Goal: Information Seeking & Learning: Check status

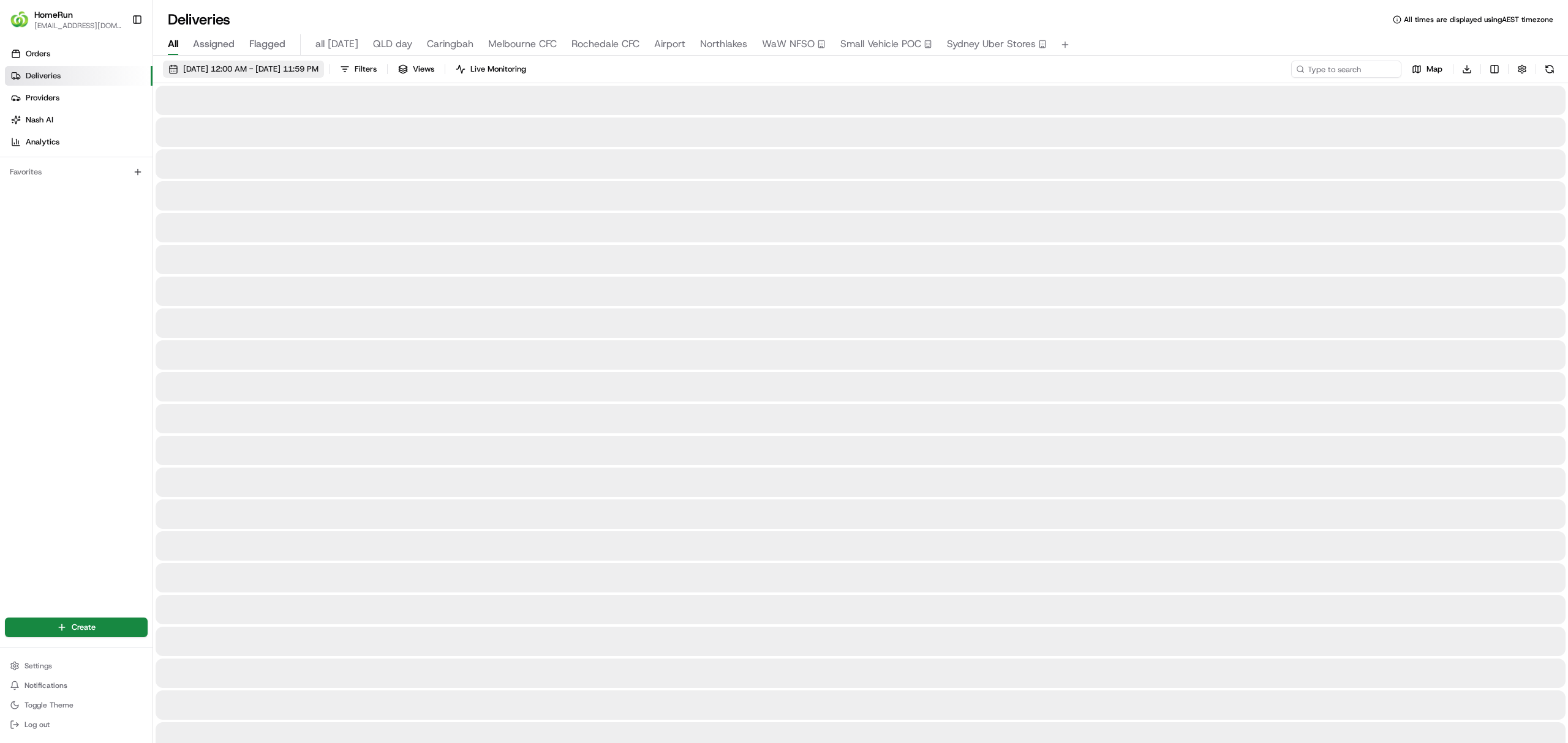
click at [239, 73] on span "19/08/2025 12:00 AM - 26/08/2025 11:59 PM" at bounding box center [250, 69] width 135 height 11
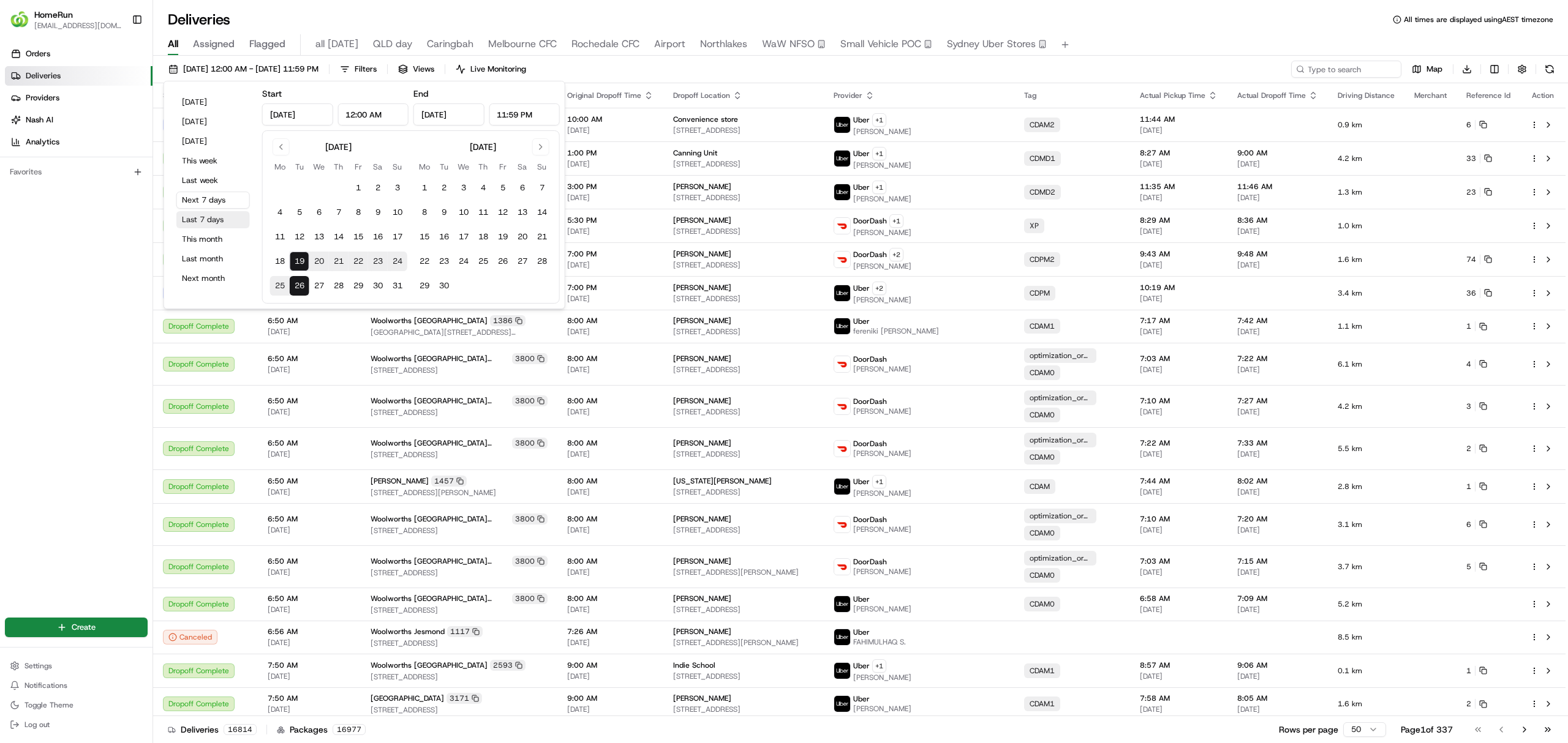
click at [196, 222] on button "Last 7 days" at bounding box center [213, 220] width 73 height 17
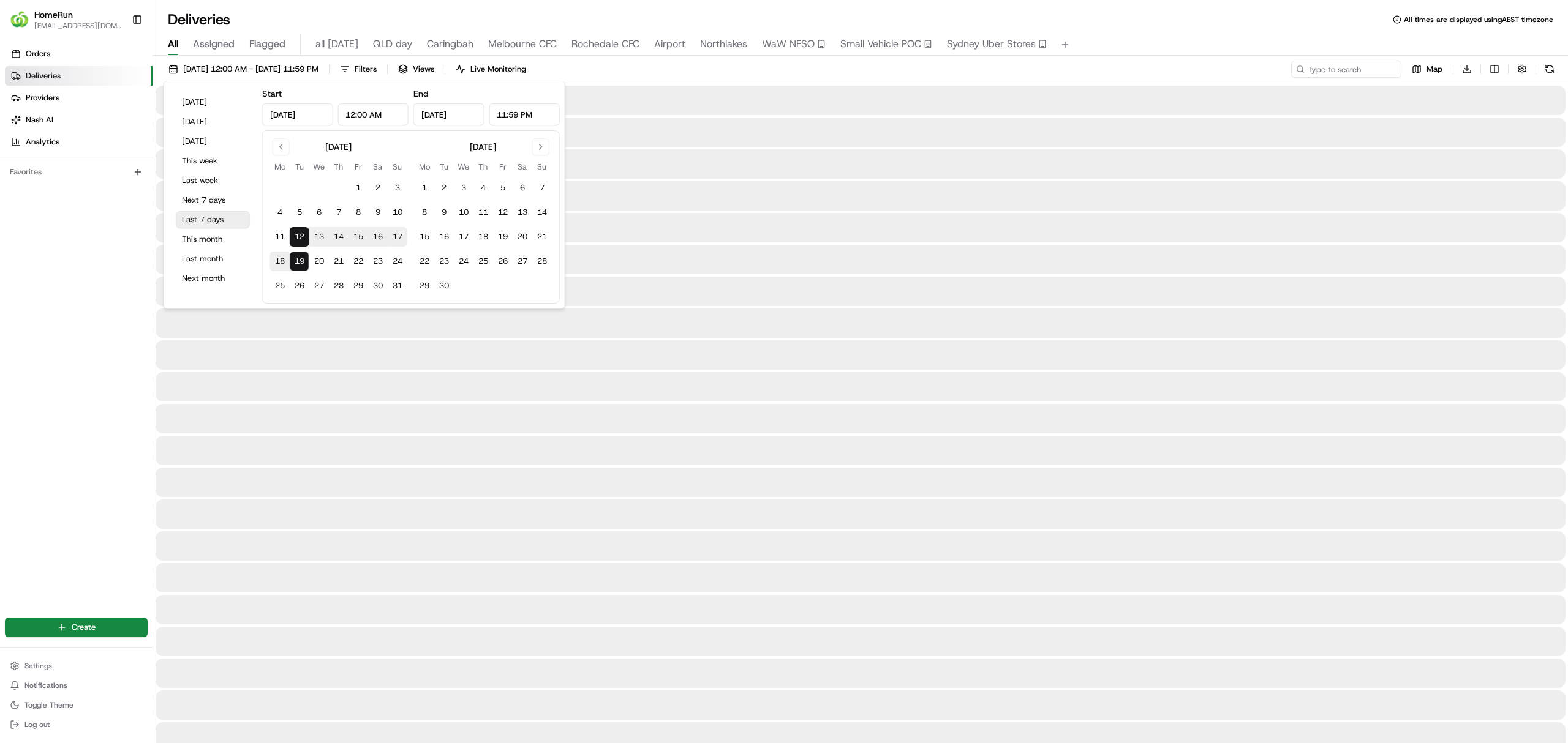
type input "Aug 12, 2025"
type input "Aug 19, 2025"
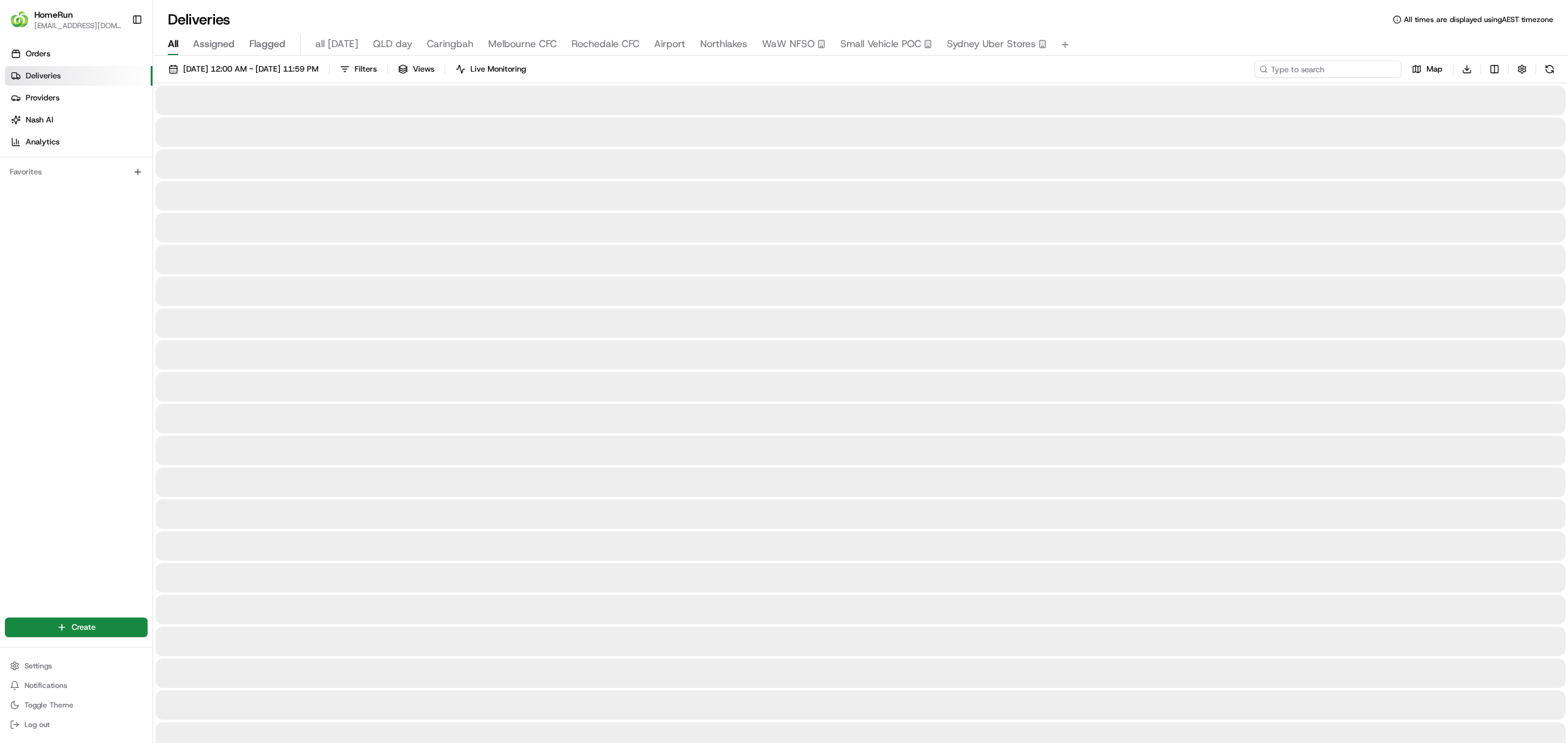
paste input "26357221"
click at [1552, 69] on button at bounding box center [1549, 69] width 17 height 17
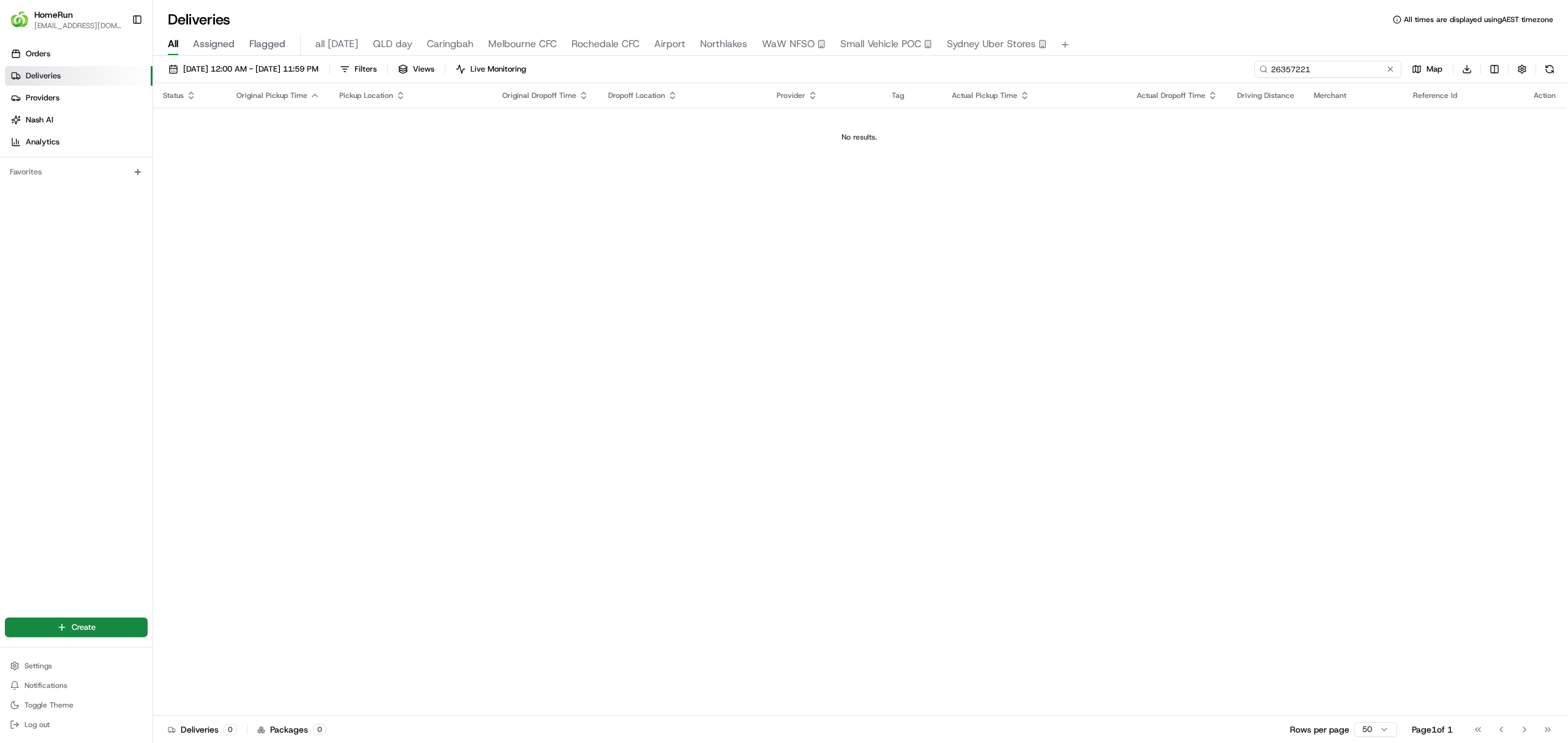
click at [1319, 69] on input "26357221" at bounding box center [1327, 69] width 147 height 17
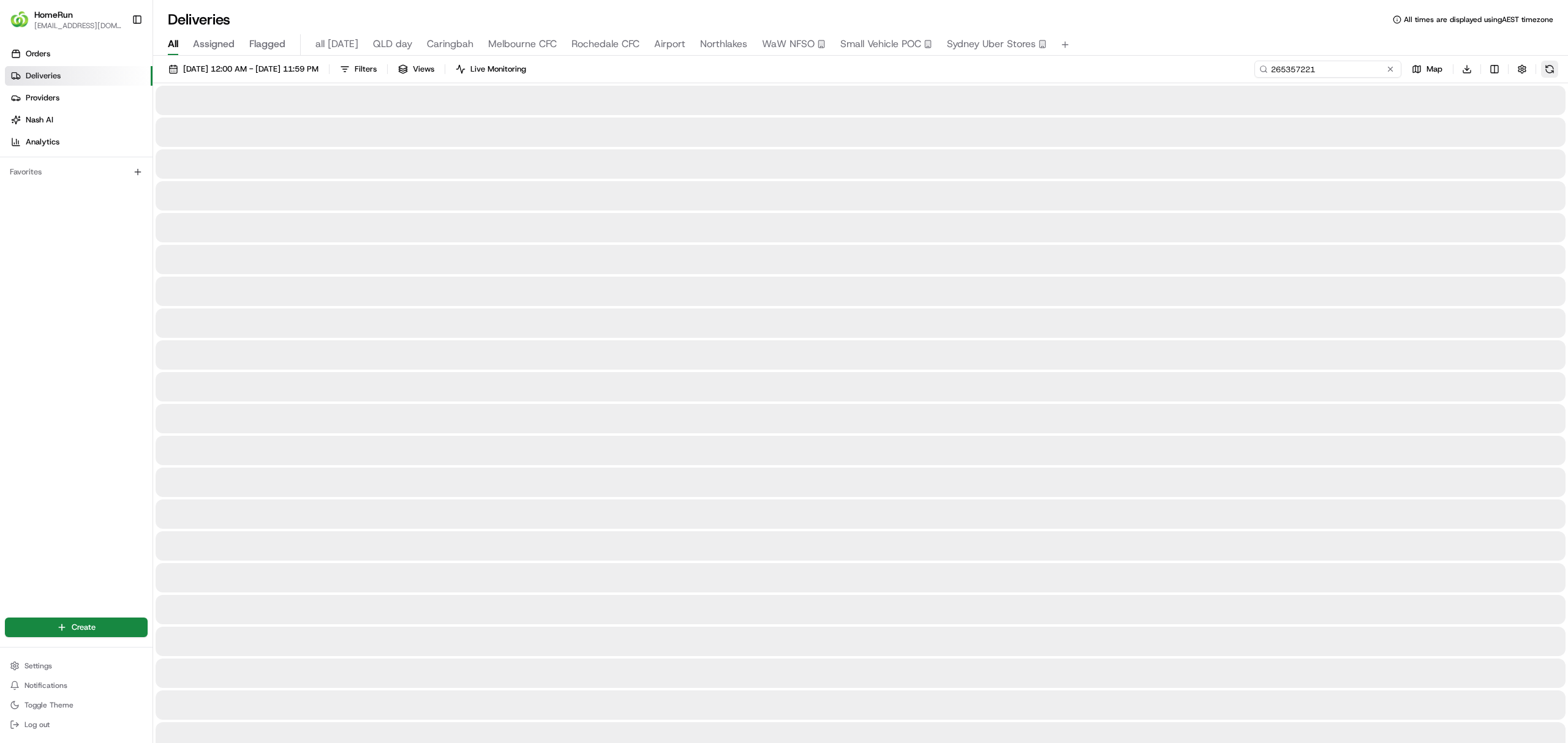
type input "265357221"
click at [1547, 69] on button at bounding box center [1549, 69] width 17 height 17
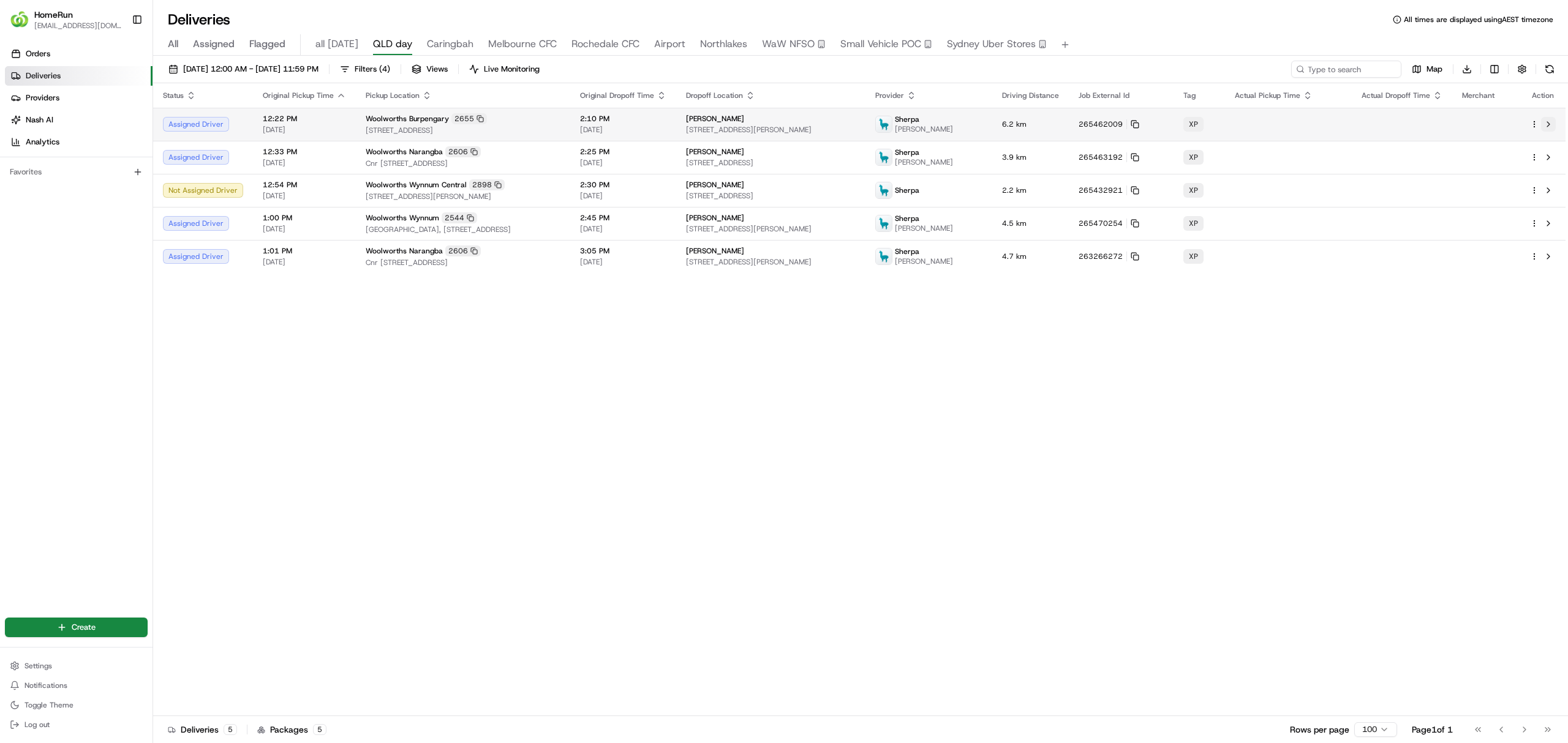
click at [1547, 121] on button at bounding box center [1548, 124] width 15 height 15
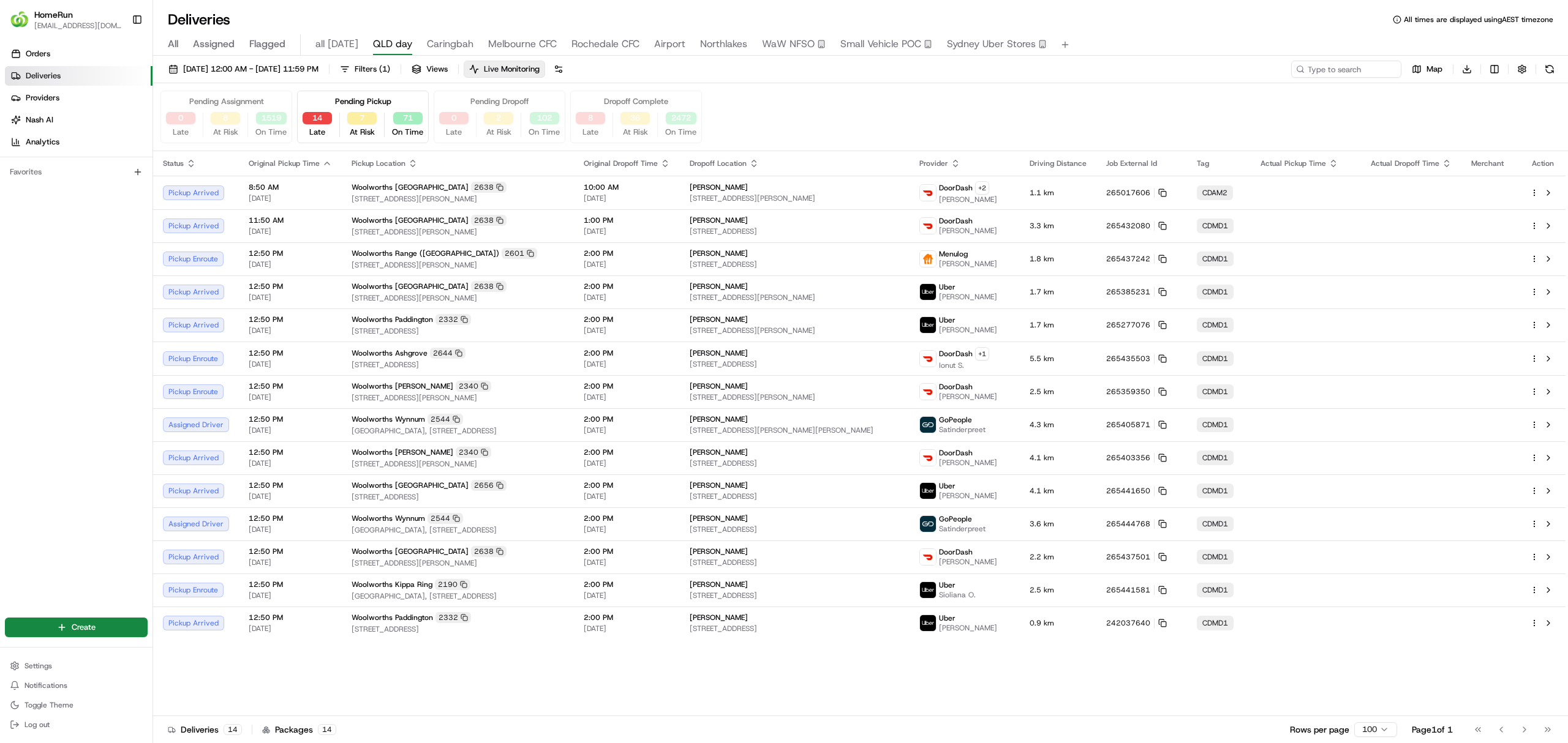
click at [176, 123] on button "0" at bounding box center [181, 119] width 30 height 12
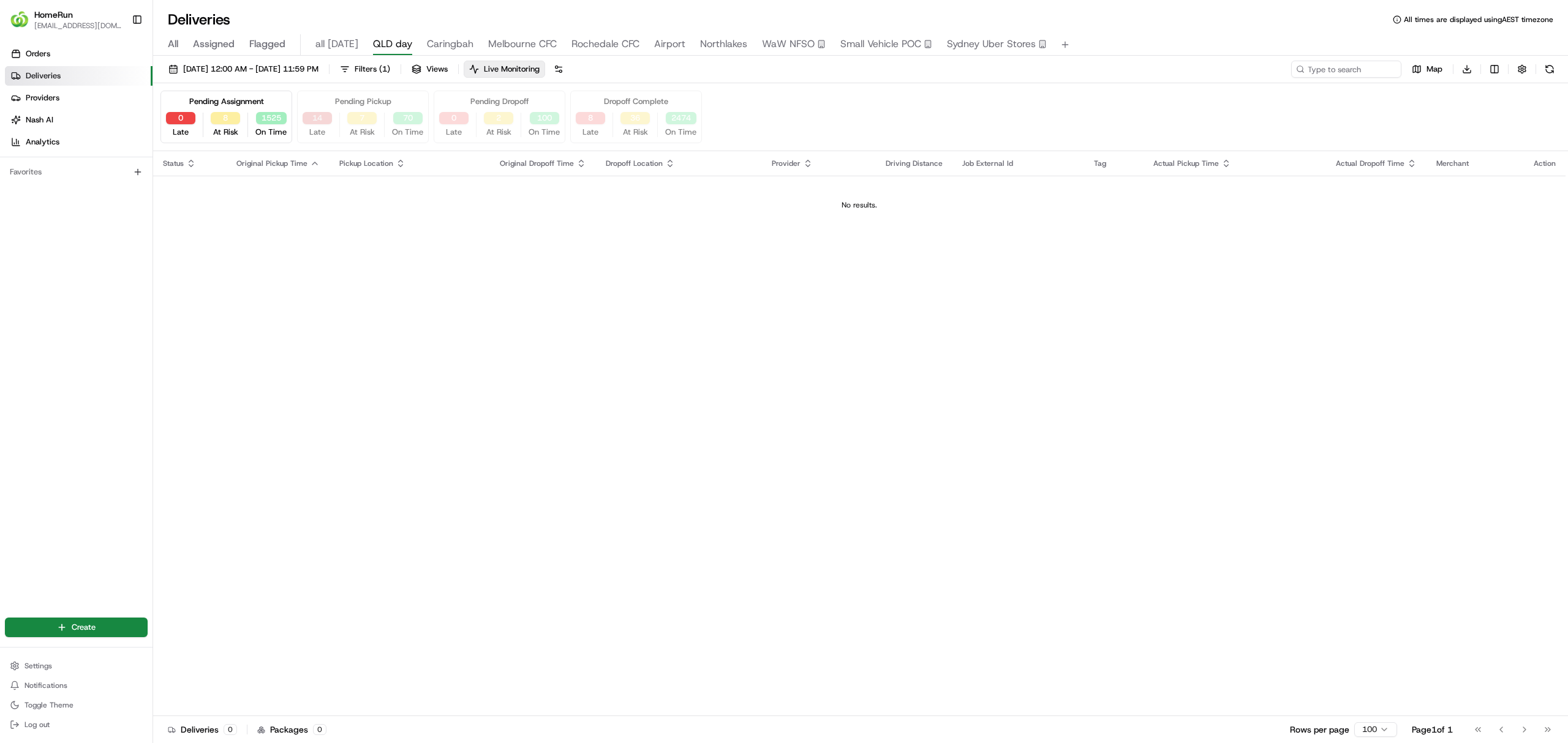
click at [306, 118] on button "14" at bounding box center [317, 119] width 30 height 12
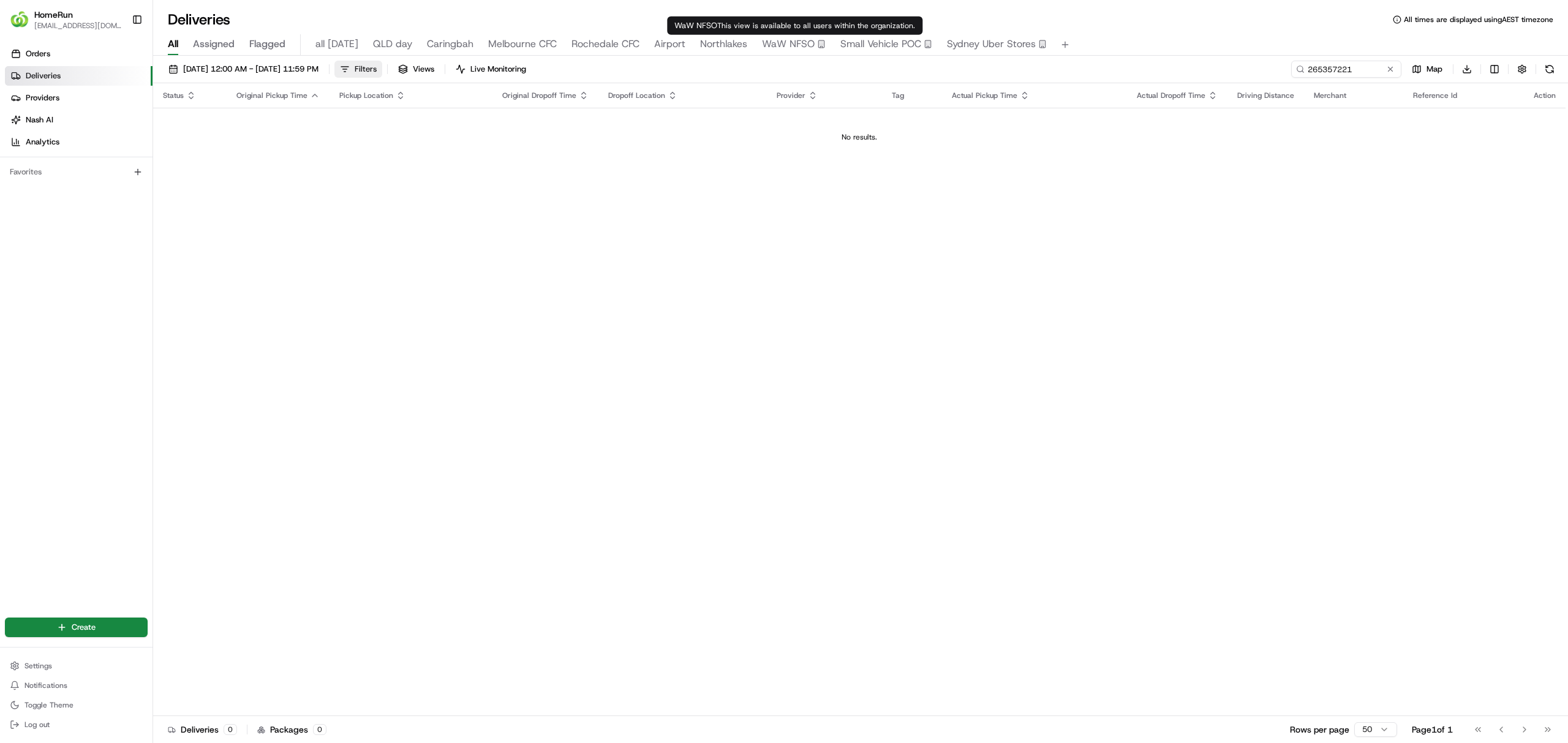
click at [376, 74] on span "Filters" at bounding box center [365, 69] width 22 height 11
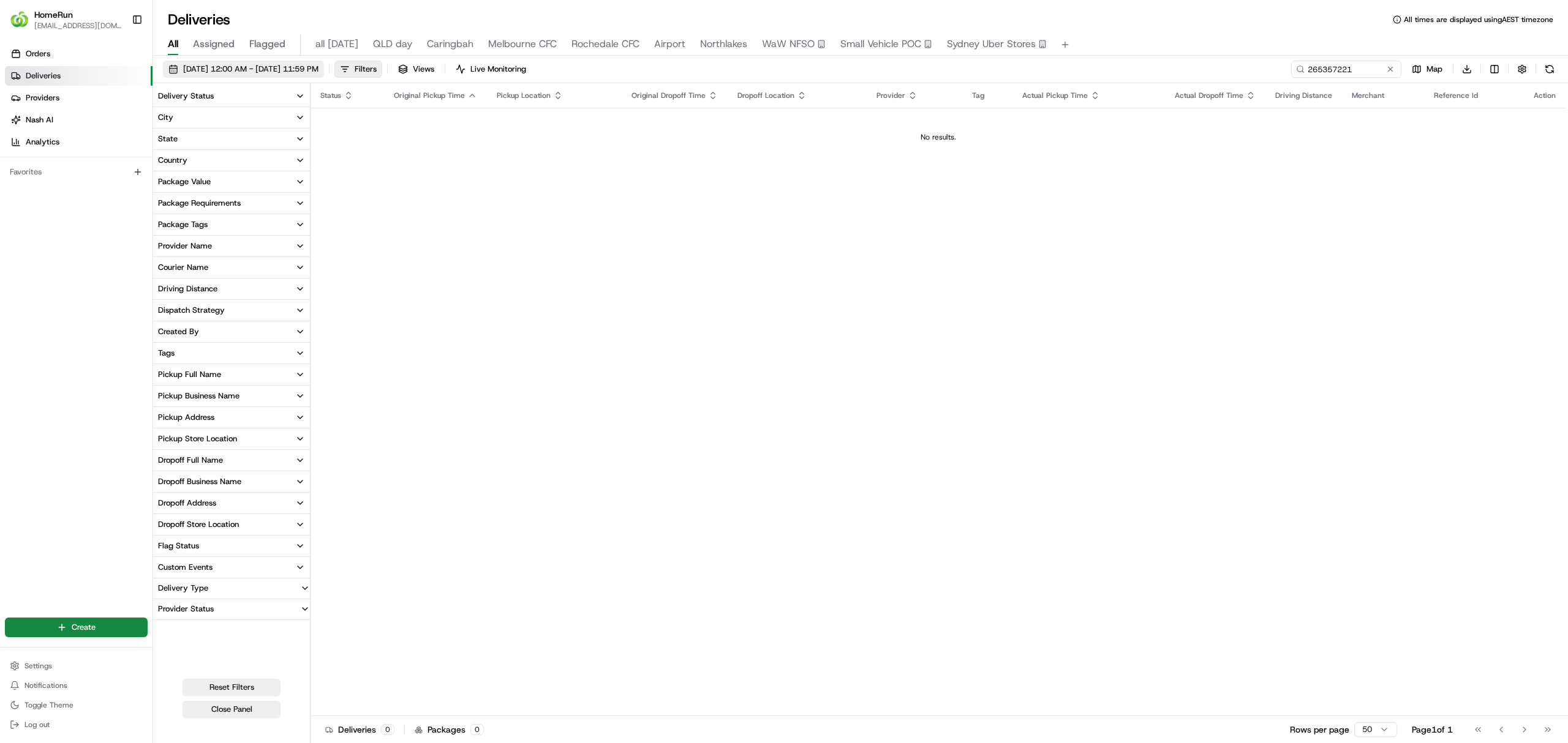
click at [218, 64] on span "[DATE] 12:00 AM - [DATE] 11:59 PM" at bounding box center [250, 69] width 135 height 11
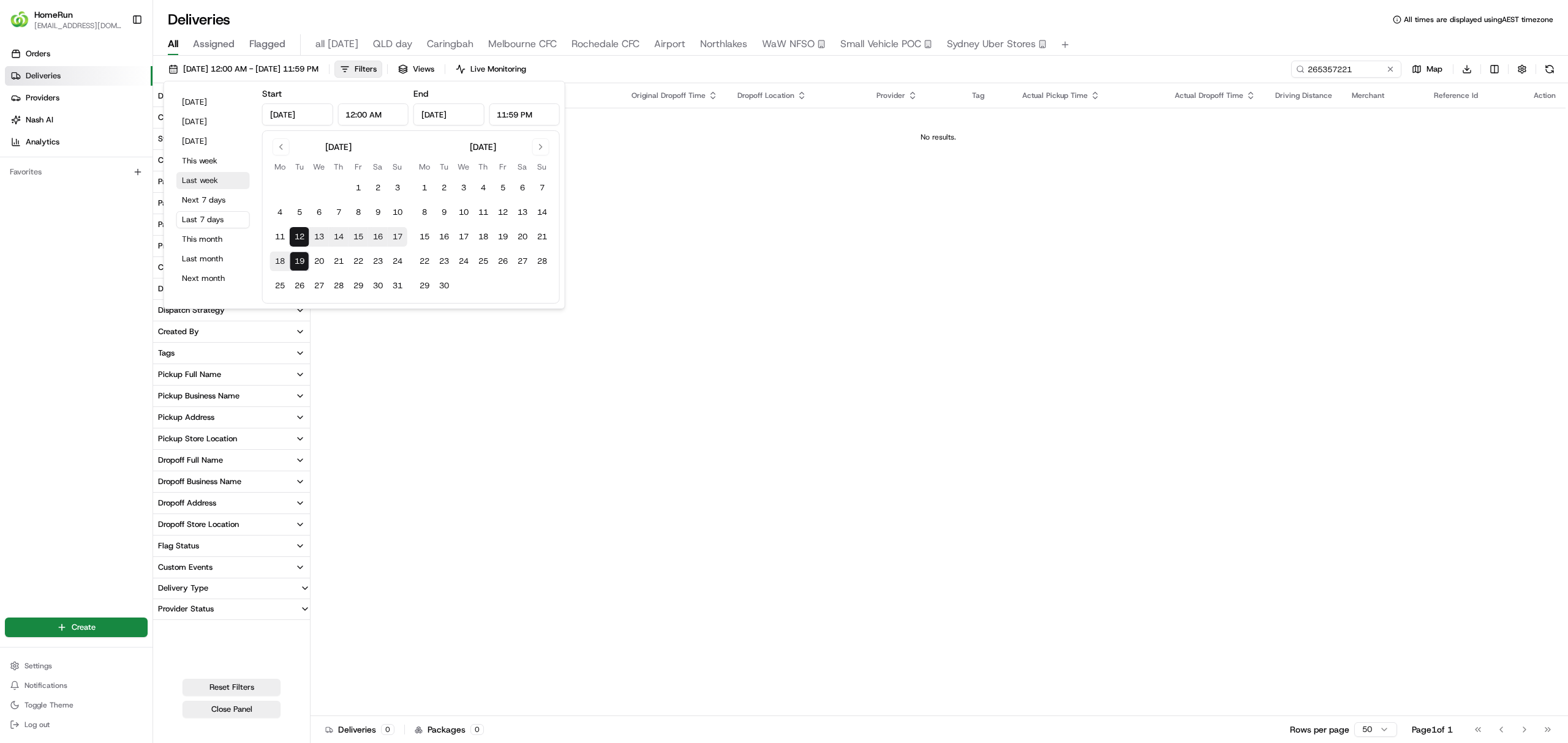
click at [201, 181] on button "Last week" at bounding box center [213, 180] width 73 height 17
type input "Aug 11, 2025"
type input "Aug 17, 2025"
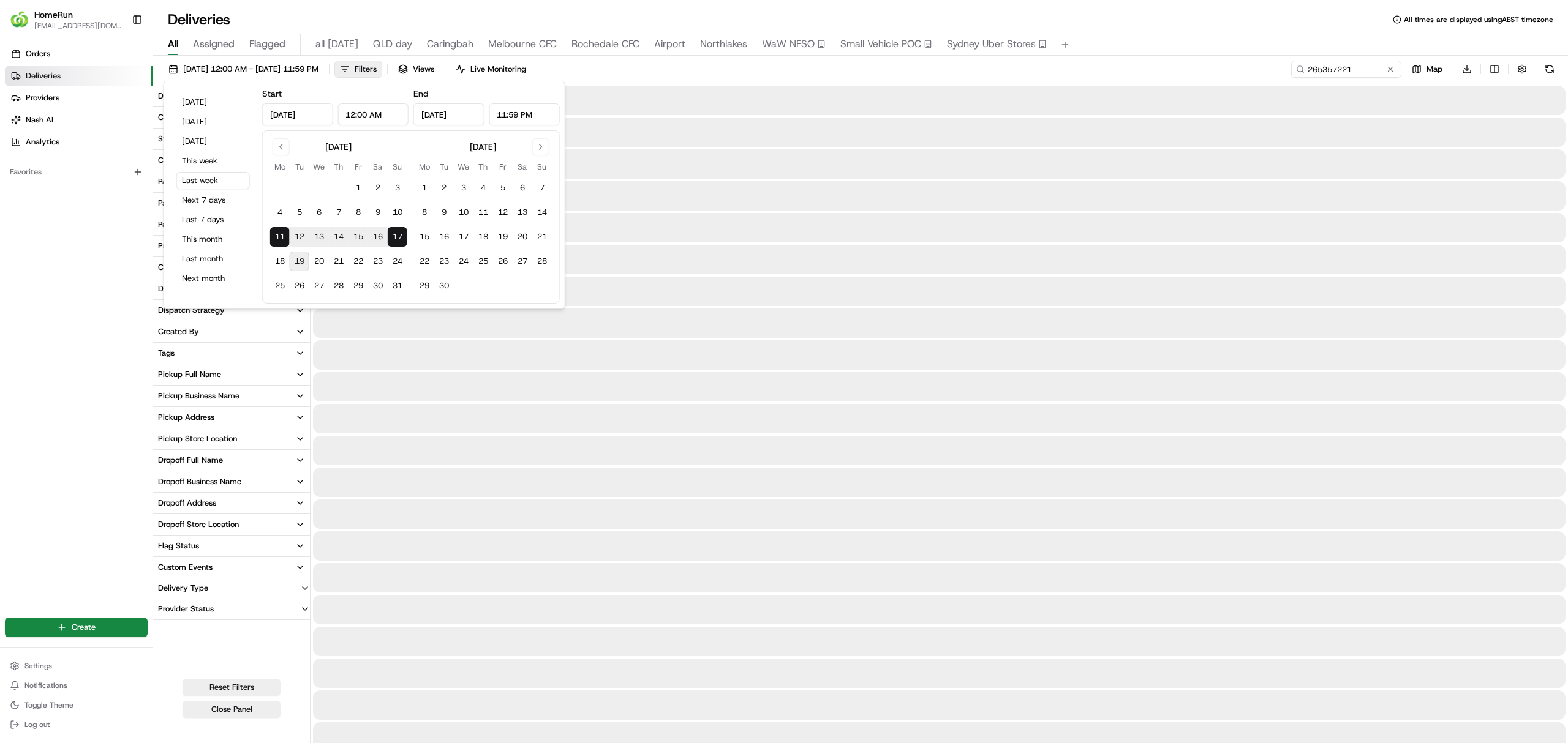
click at [549, 383] on div at bounding box center [939, 387] width 1253 height 30
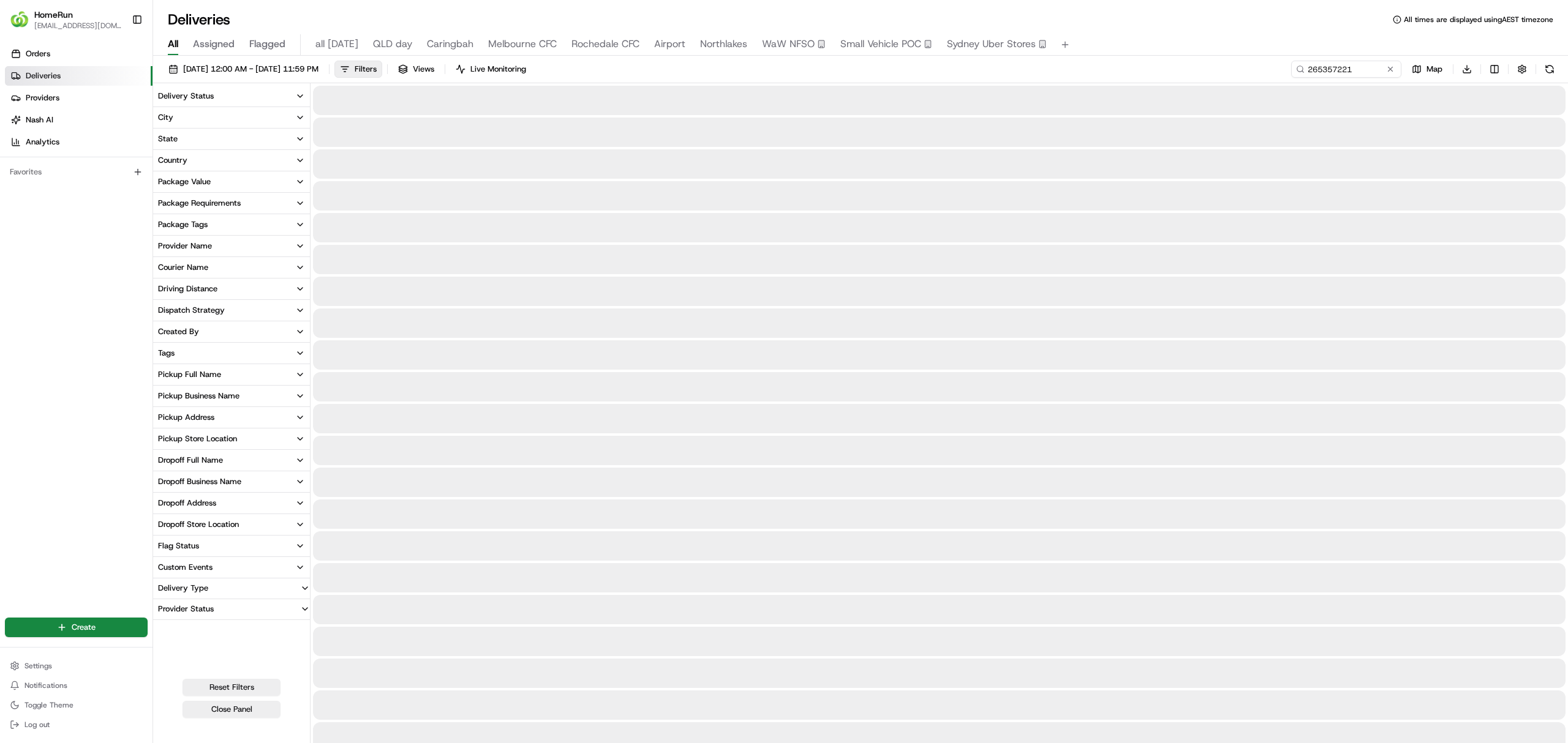
click at [185, 136] on button "State" at bounding box center [231, 139] width 157 height 21
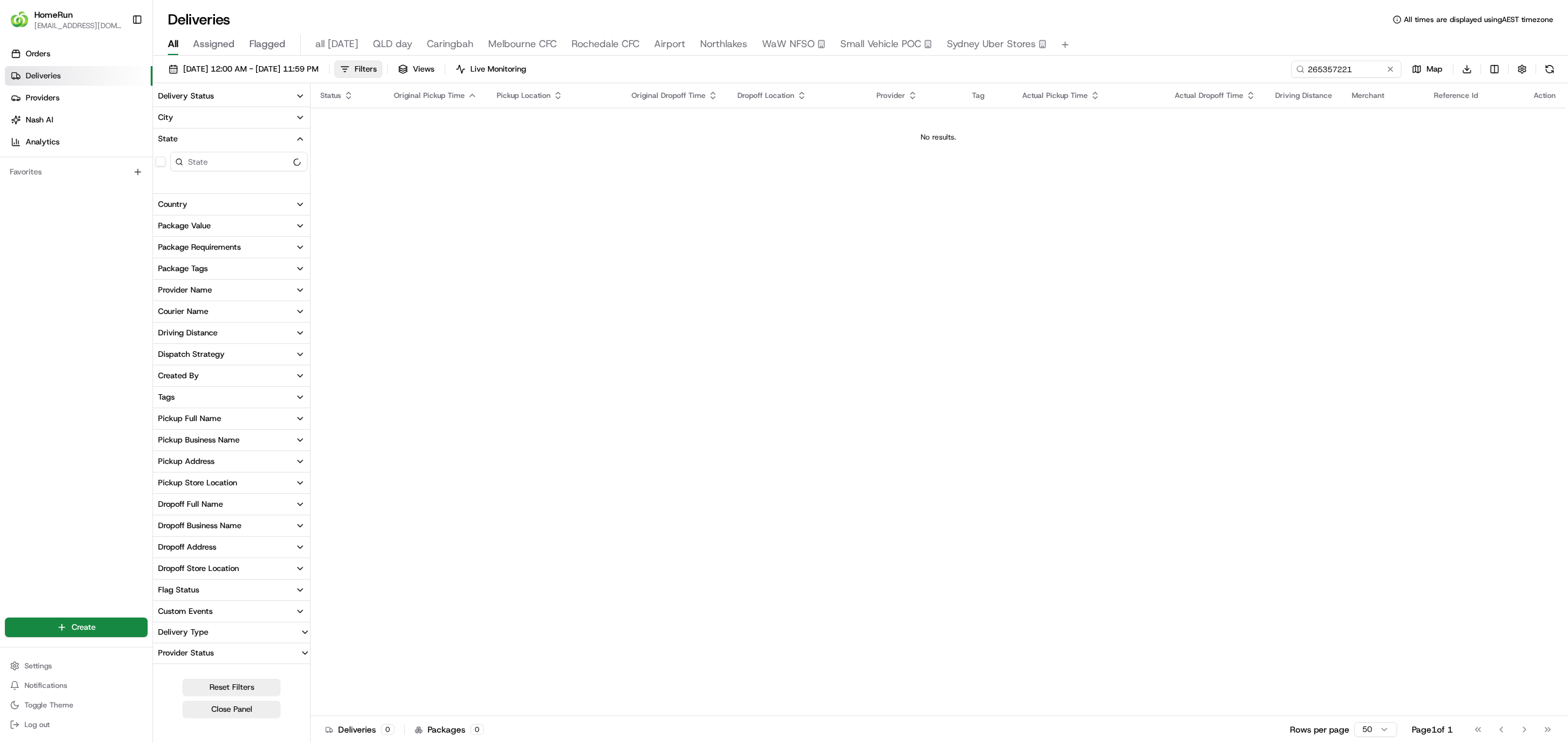
click at [184, 336] on div "Driving Distance" at bounding box center [187, 333] width 59 height 11
click at [1392, 69] on button at bounding box center [1390, 69] width 12 height 12
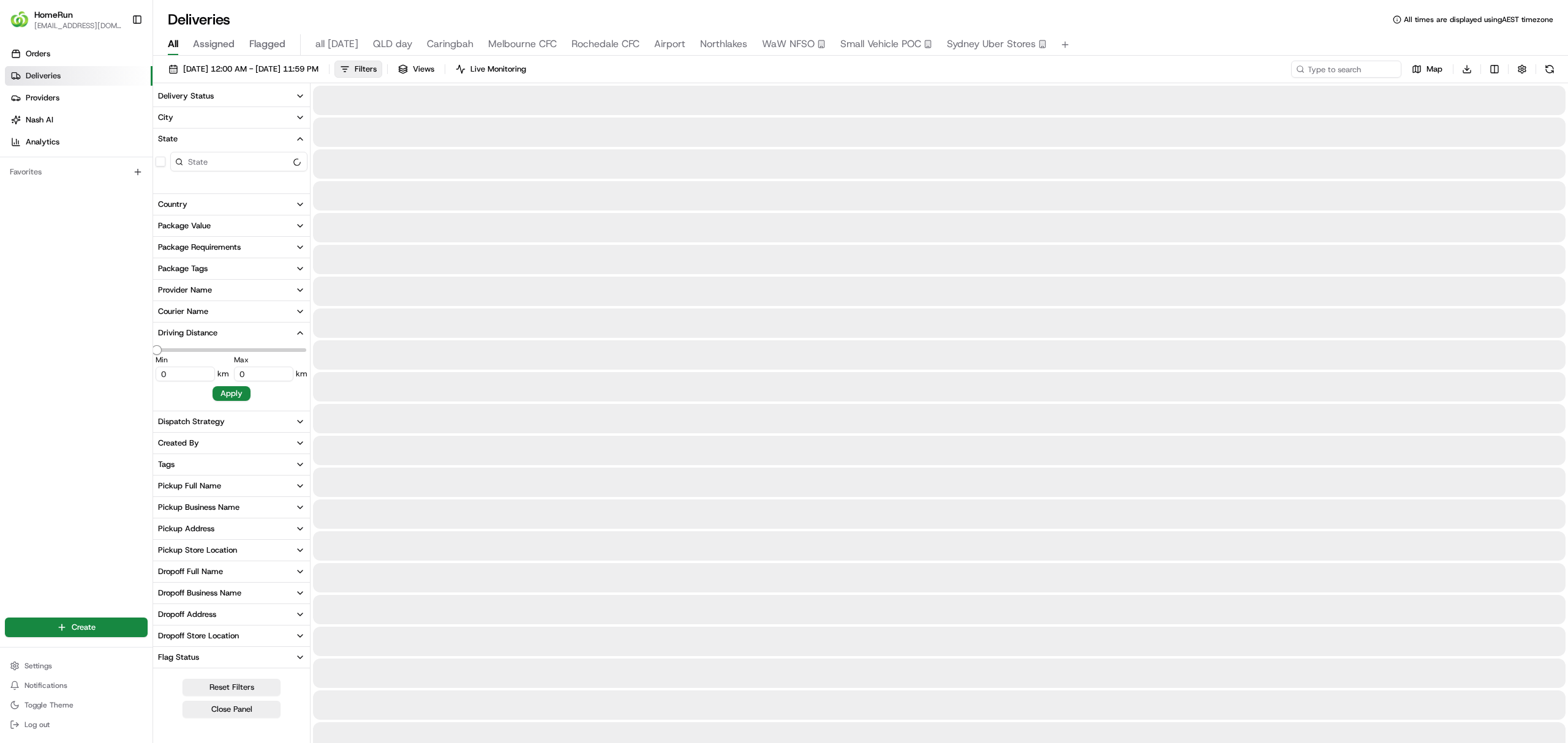
type input "2485.197"
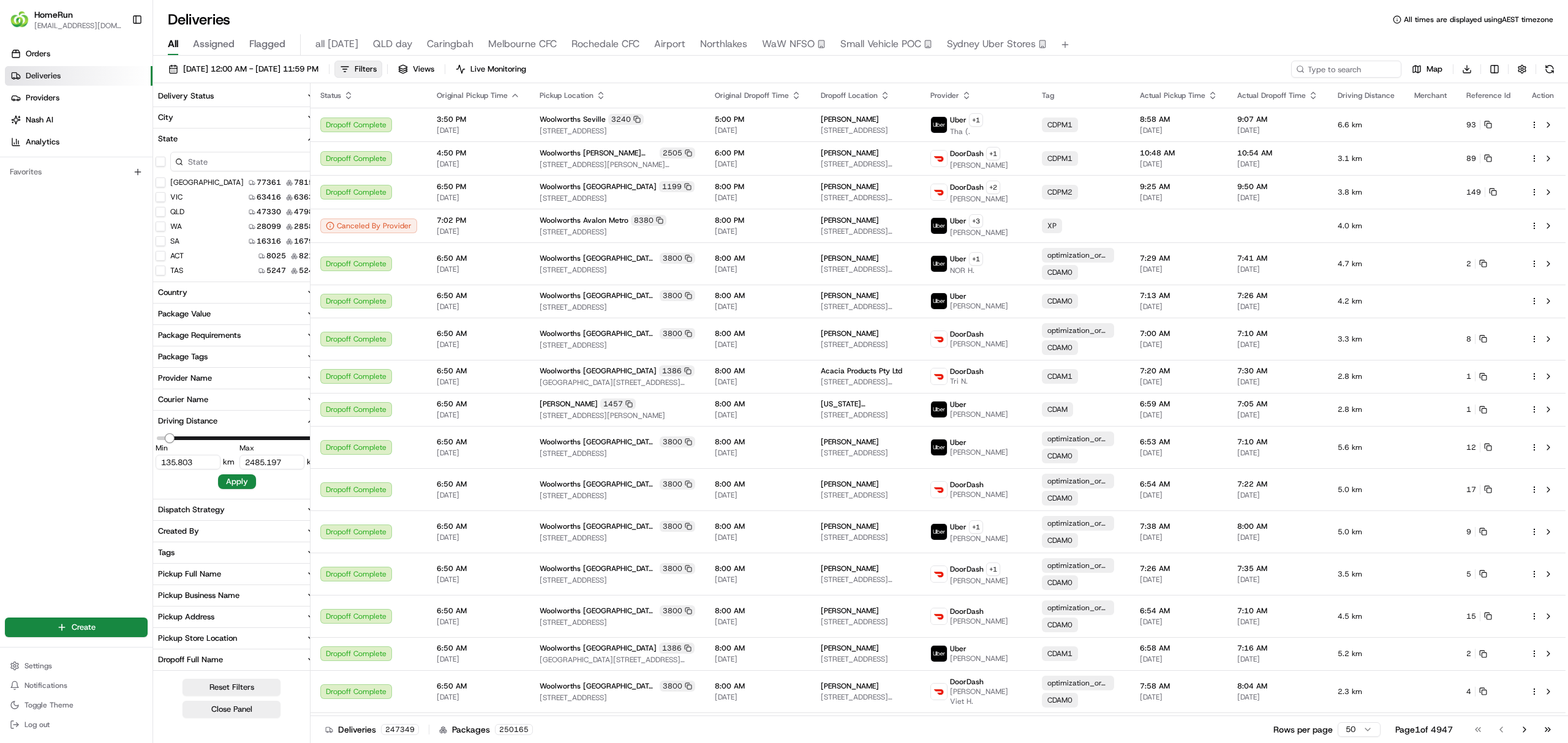
click at [165, 443] on span "Minimum" at bounding box center [169, 438] width 10 height 10
type input "0"
click at [305, 439] on span at bounding box center [237, 438] width 160 height 4
type input "217.285"
click at [169, 440] on span at bounding box center [164, 438] width 14 height 4
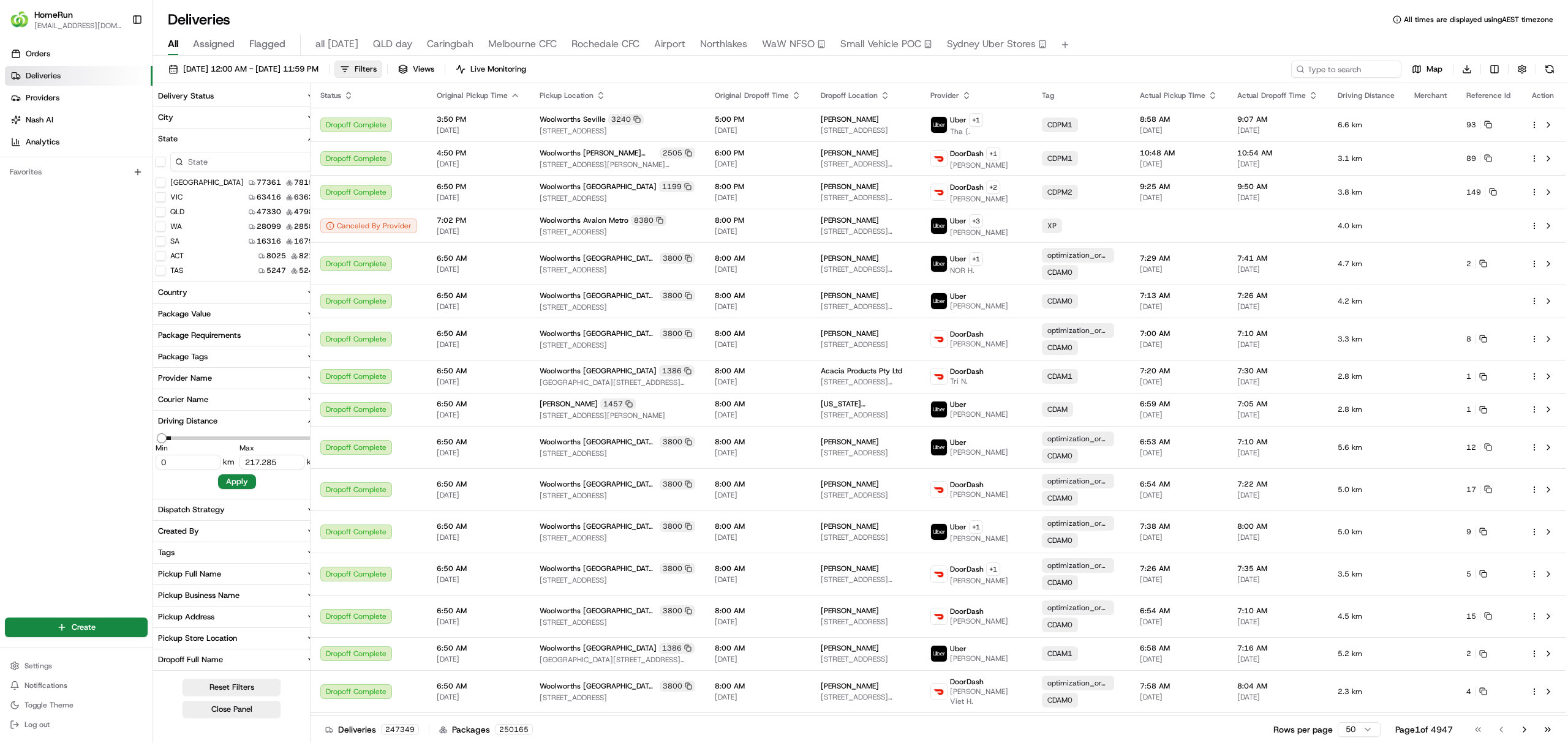
click at [166, 461] on input "0" at bounding box center [187, 462] width 65 height 15
drag, startPoint x: 172, startPoint y: 461, endPoint x: 155, endPoint y: 458, distance: 17.3
click at [155, 458] on input "0" at bounding box center [187, 462] width 65 height 15
click at [233, 483] on button "Apply" at bounding box center [237, 482] width 38 height 15
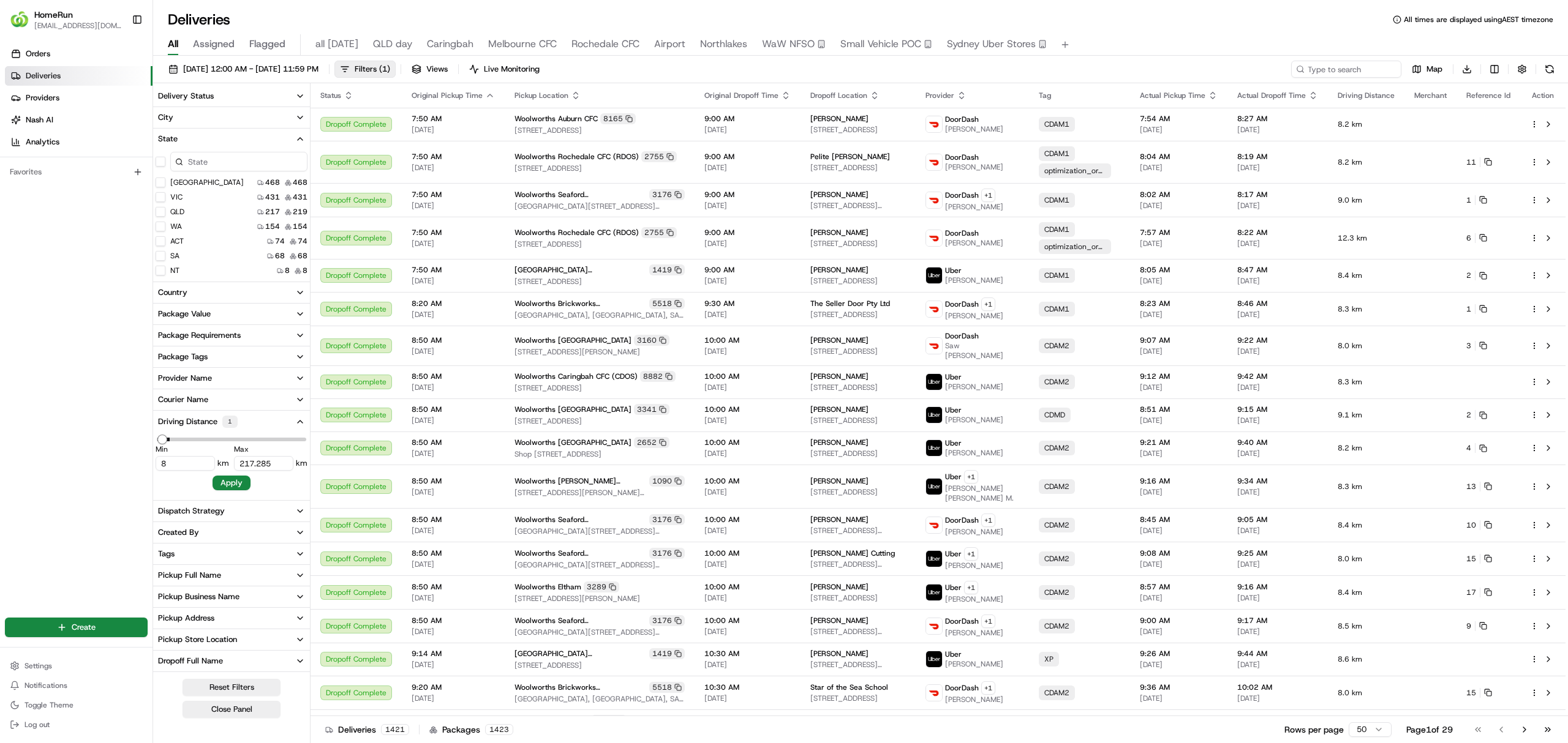
click at [180, 378] on div "Provider Name" at bounding box center [184, 379] width 54 height 11
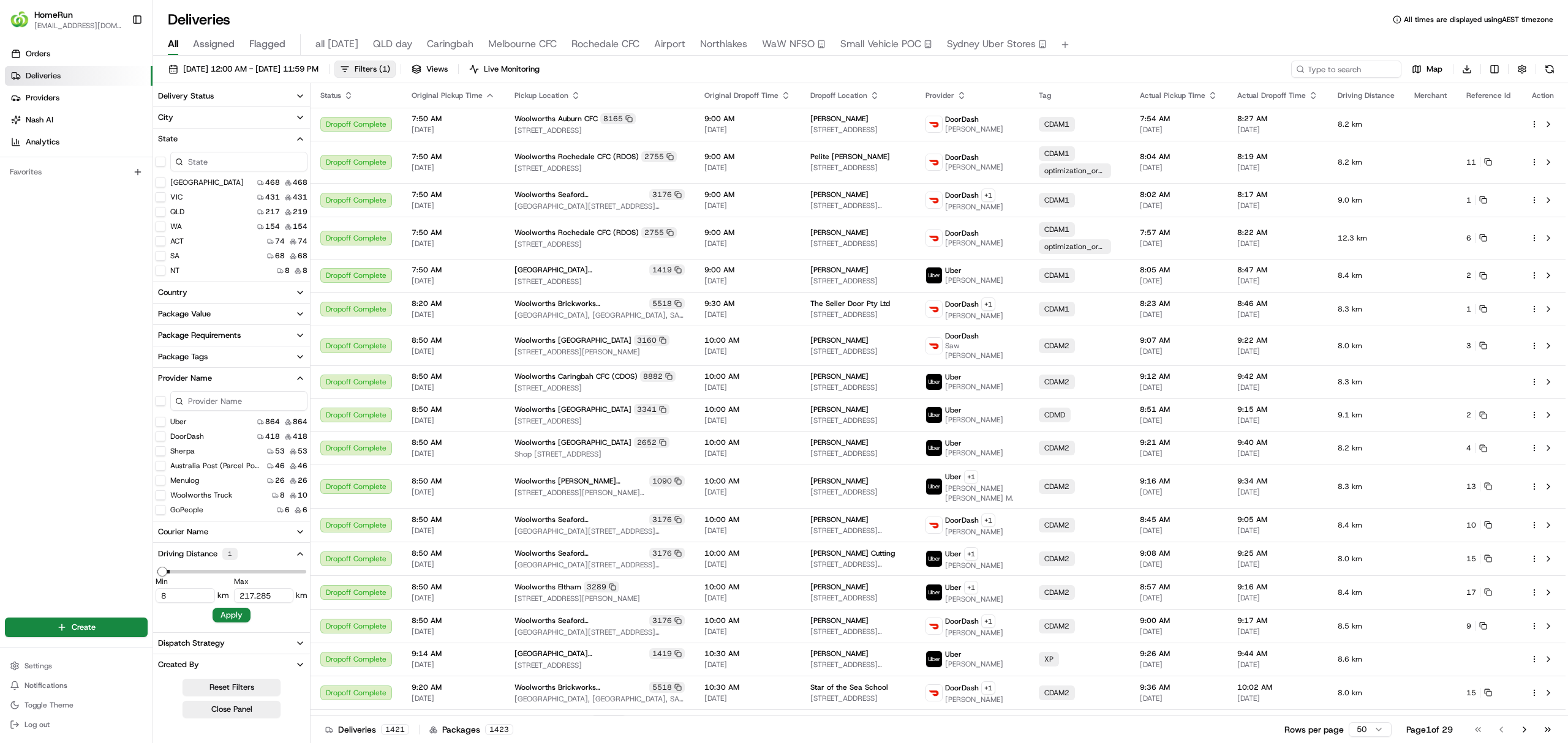
click at [159, 401] on button "button" at bounding box center [160, 400] width 10 height 10
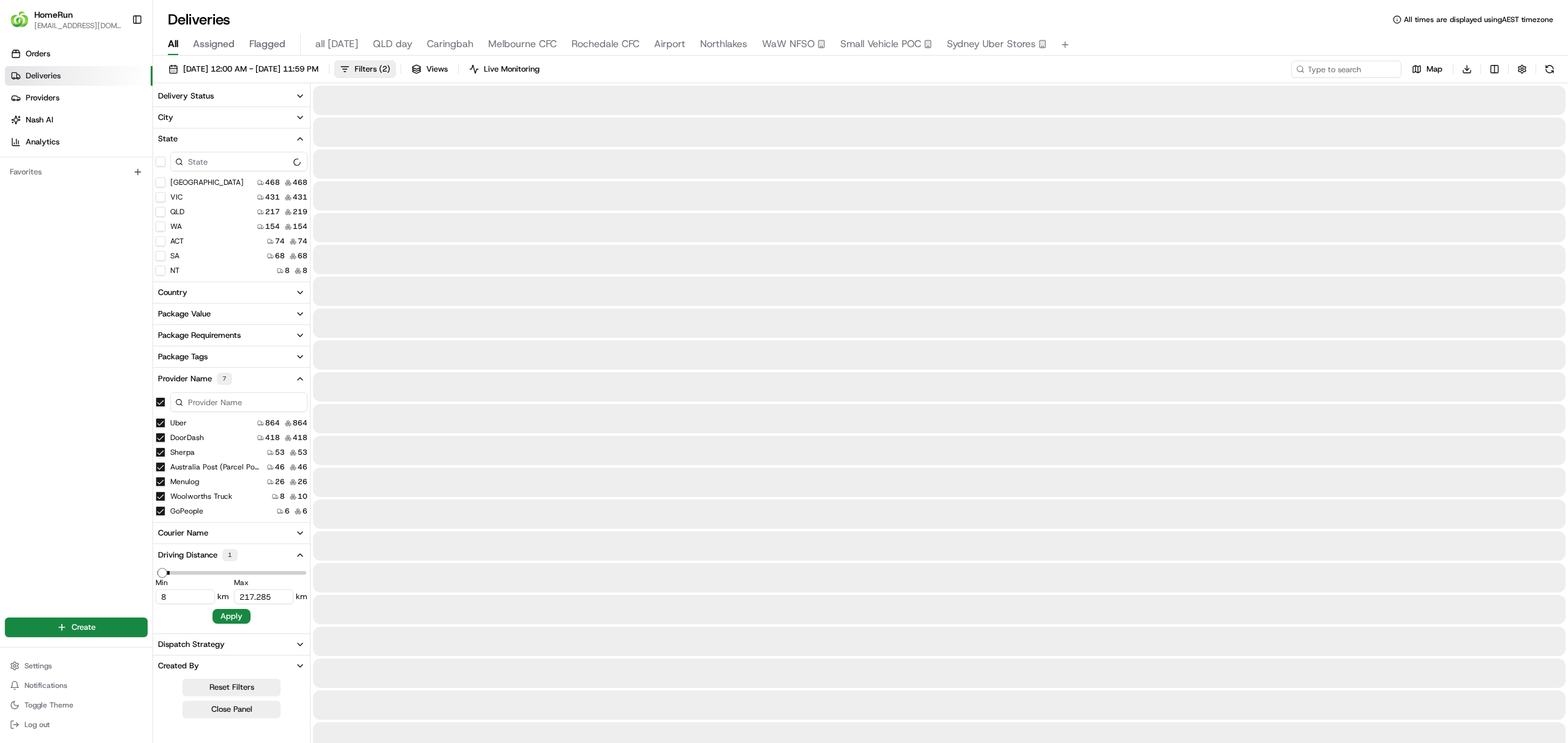
click at [162, 466] on Homerun\) "Australia Post (Parcel Post - Homerun)" at bounding box center [160, 467] width 10 height 10
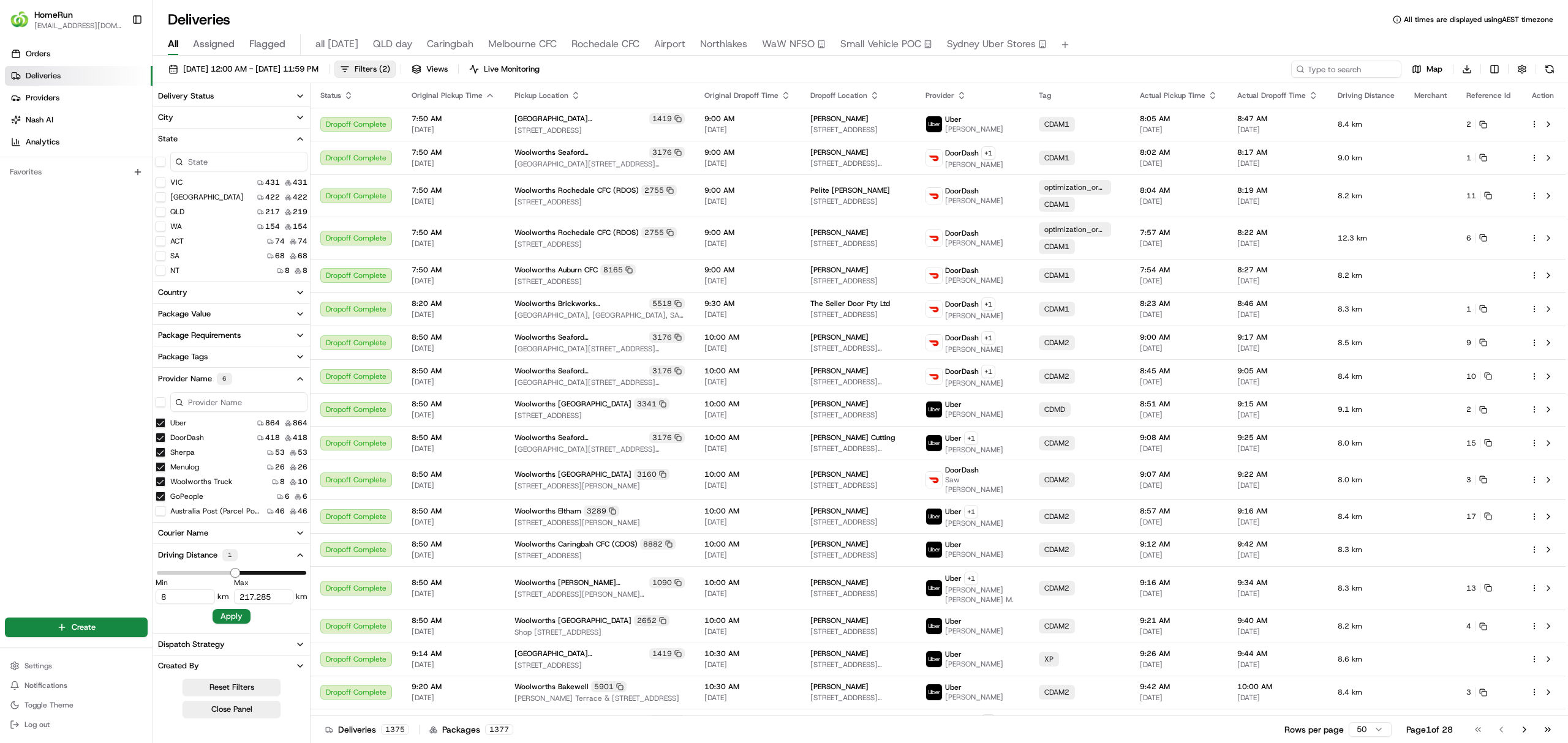
click at [300, 382] on icon "button" at bounding box center [300, 379] width 10 height 10
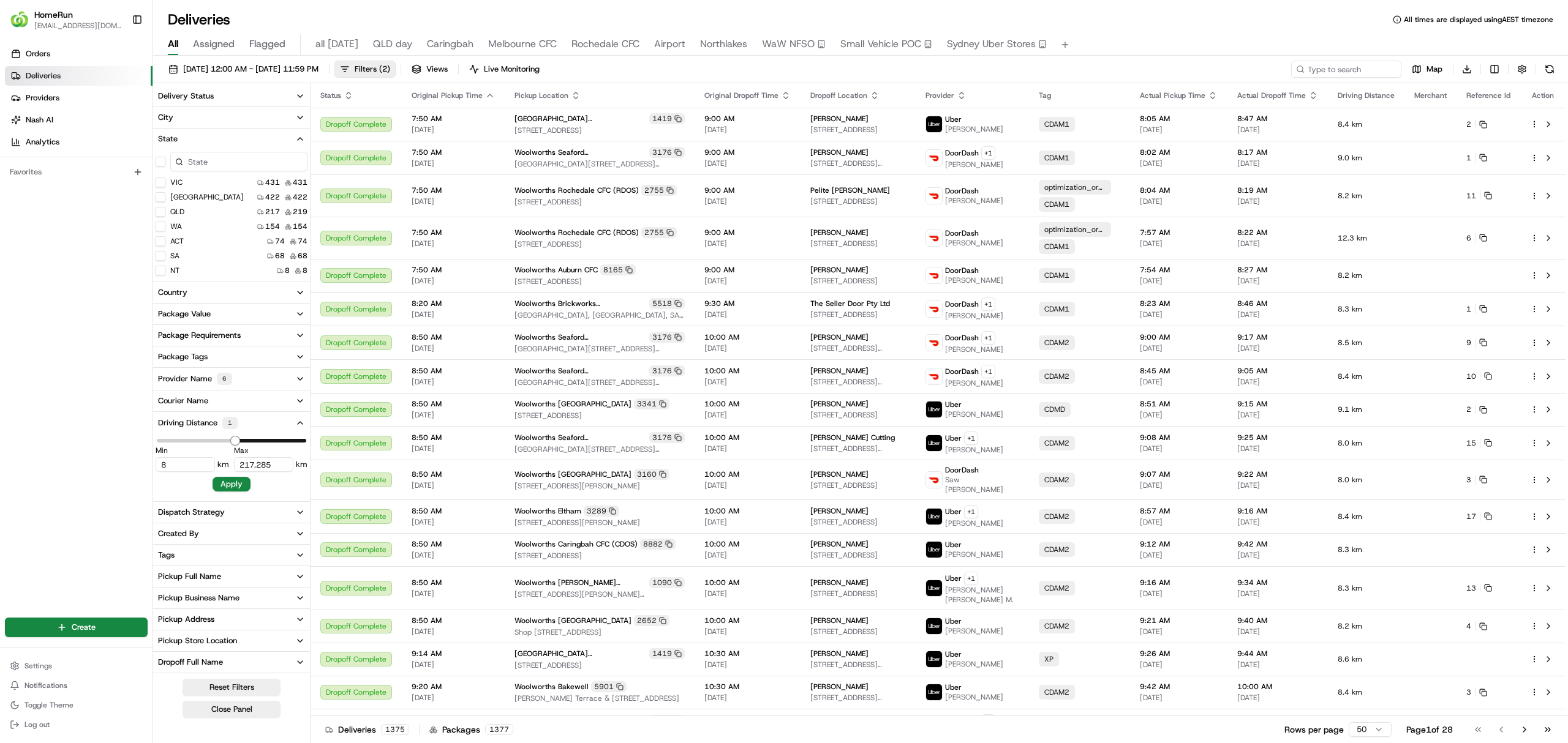
click at [162, 211] on button "QLD" at bounding box center [160, 212] width 10 height 10
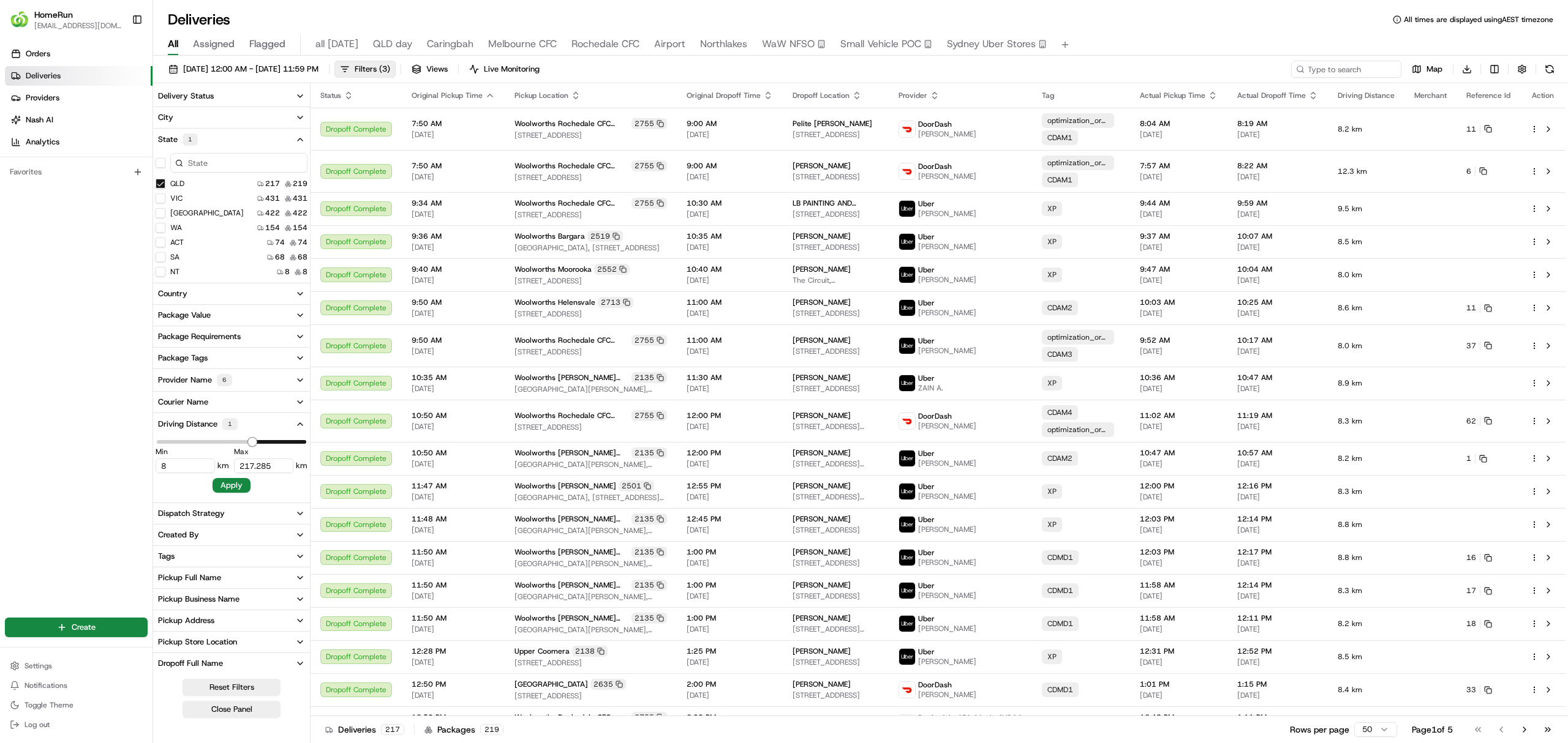
click at [205, 595] on div "Pickup Business Name" at bounding box center [198, 599] width 81 height 11
click at [158, 625] on button "button" at bounding box center [160, 622] width 10 height 10
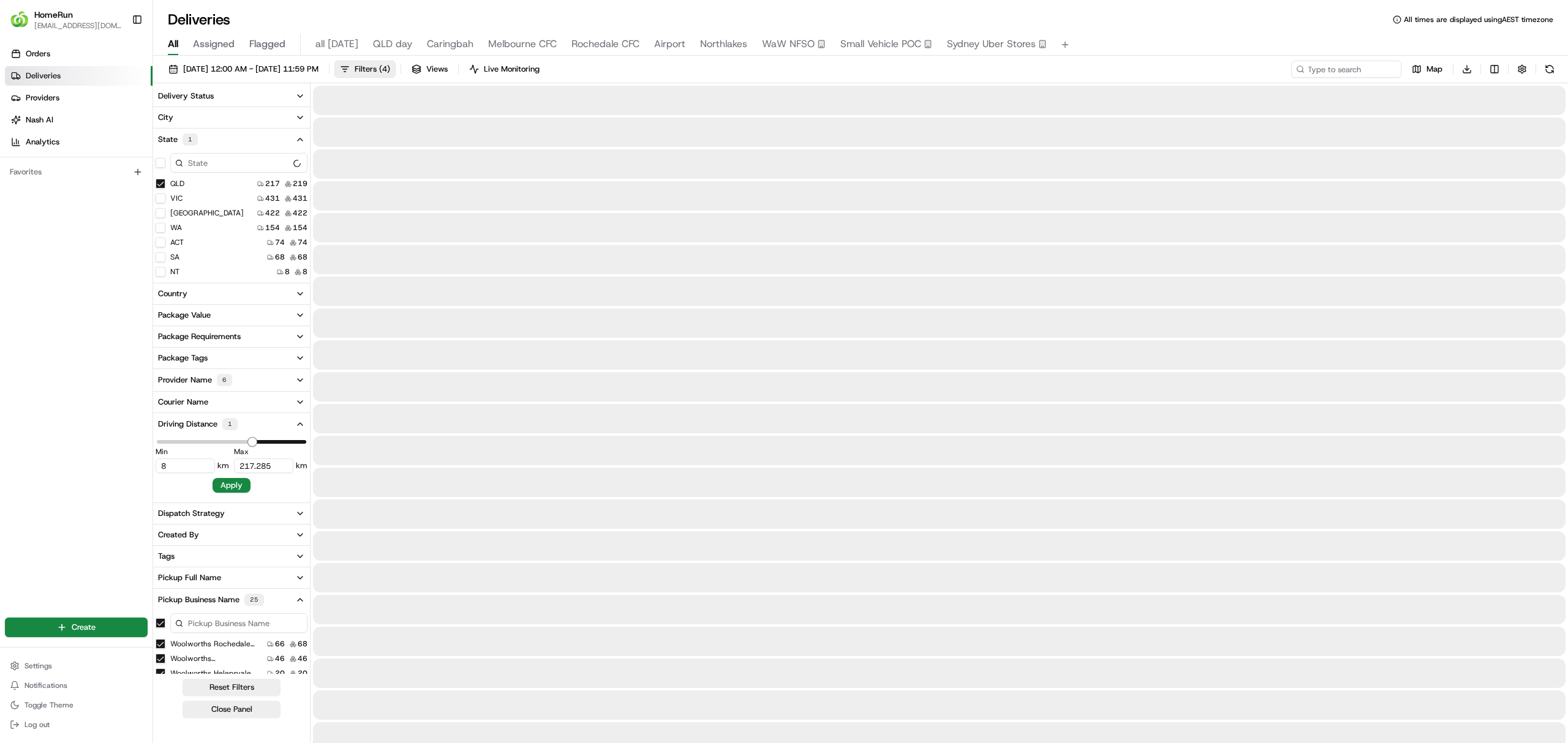
click at [155, 645] on \(RDOS\) "Woolworths Rochedale CFC (RDOS)" at bounding box center [160, 644] width 10 height 10
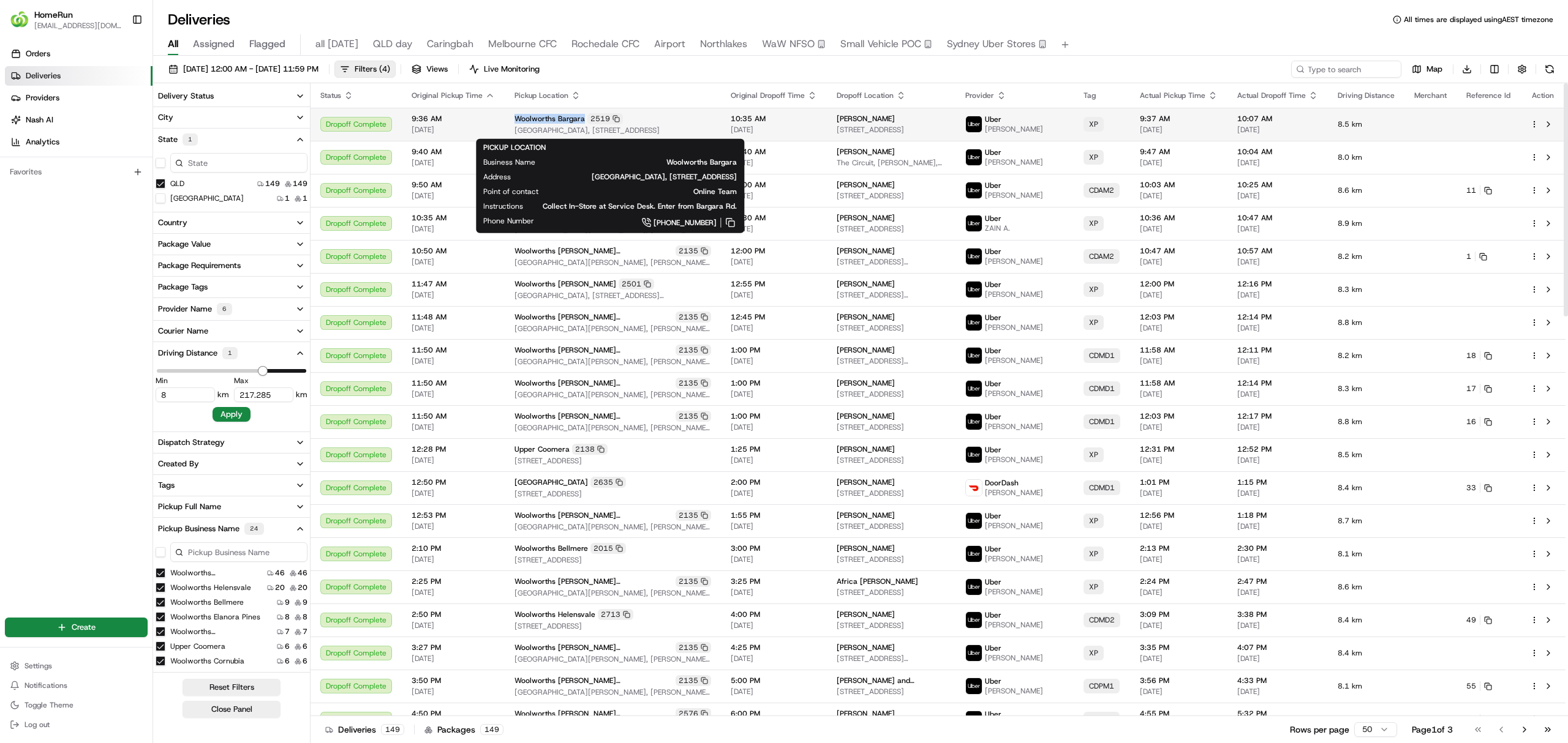
drag, startPoint x: 508, startPoint y: 120, endPoint x: 581, endPoint y: 121, distance: 73.0
click at [581, 121] on td "Woolworths Bargara 2519 Bargara Central, Davidson Street & Bargara Road, Bargar…" at bounding box center [612, 124] width 216 height 33
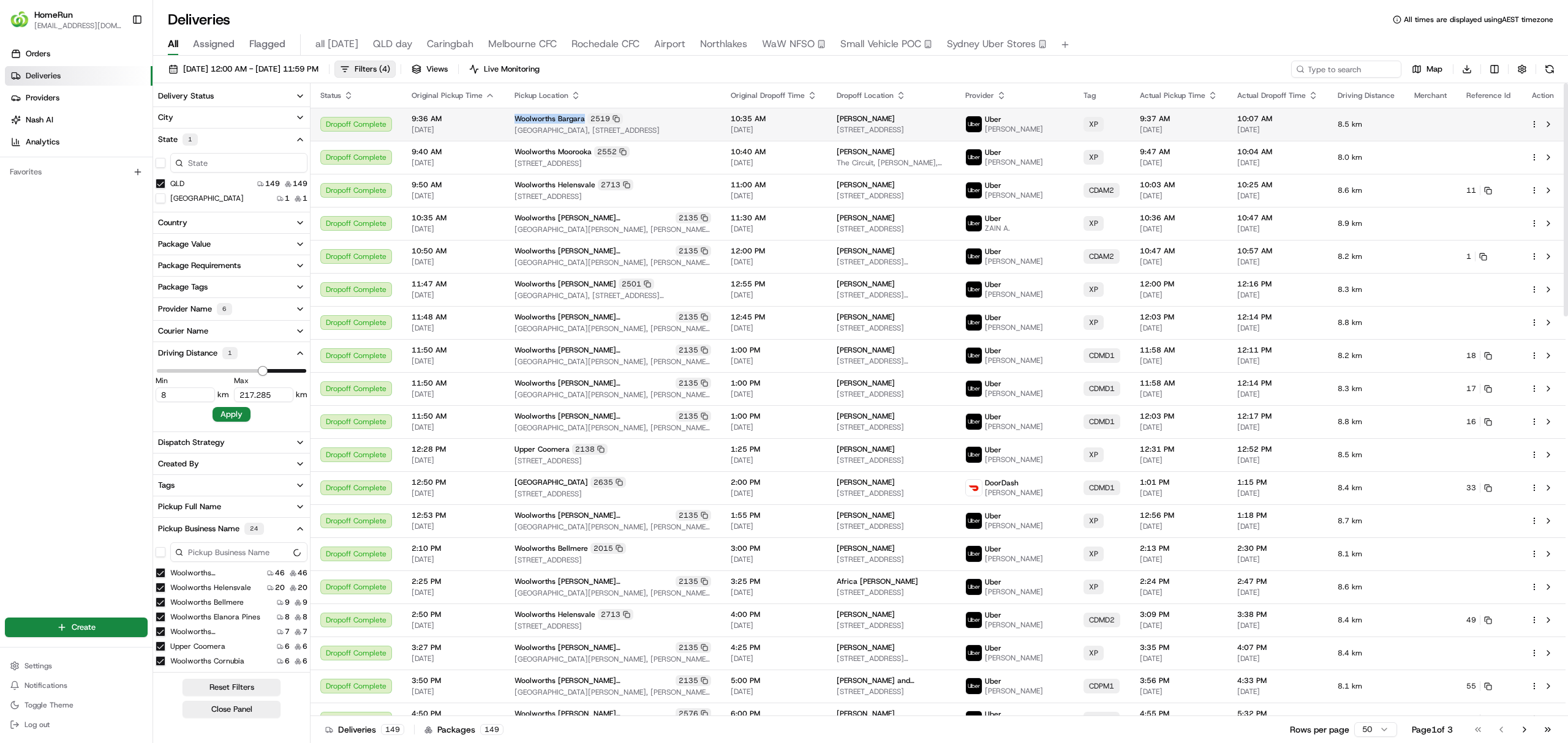
copy span "Woolworths Bargara"
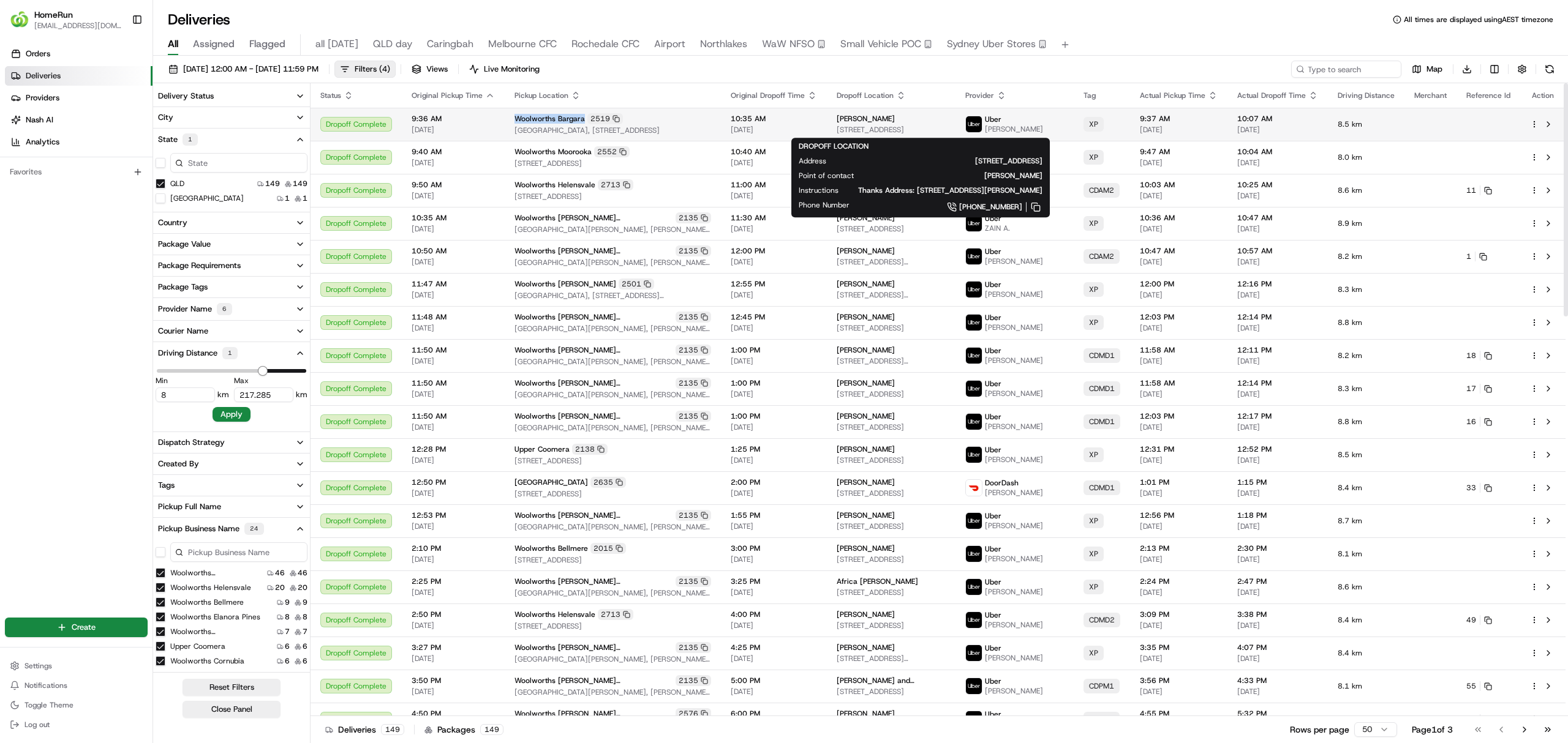
drag, startPoint x: 833, startPoint y: 130, endPoint x: 914, endPoint y: 132, distance: 81.0
click at [914, 132] on td "Leisa Storey 2 Selmar Pl, Innes Park, QLD 4670, AU" at bounding box center [891, 124] width 129 height 33
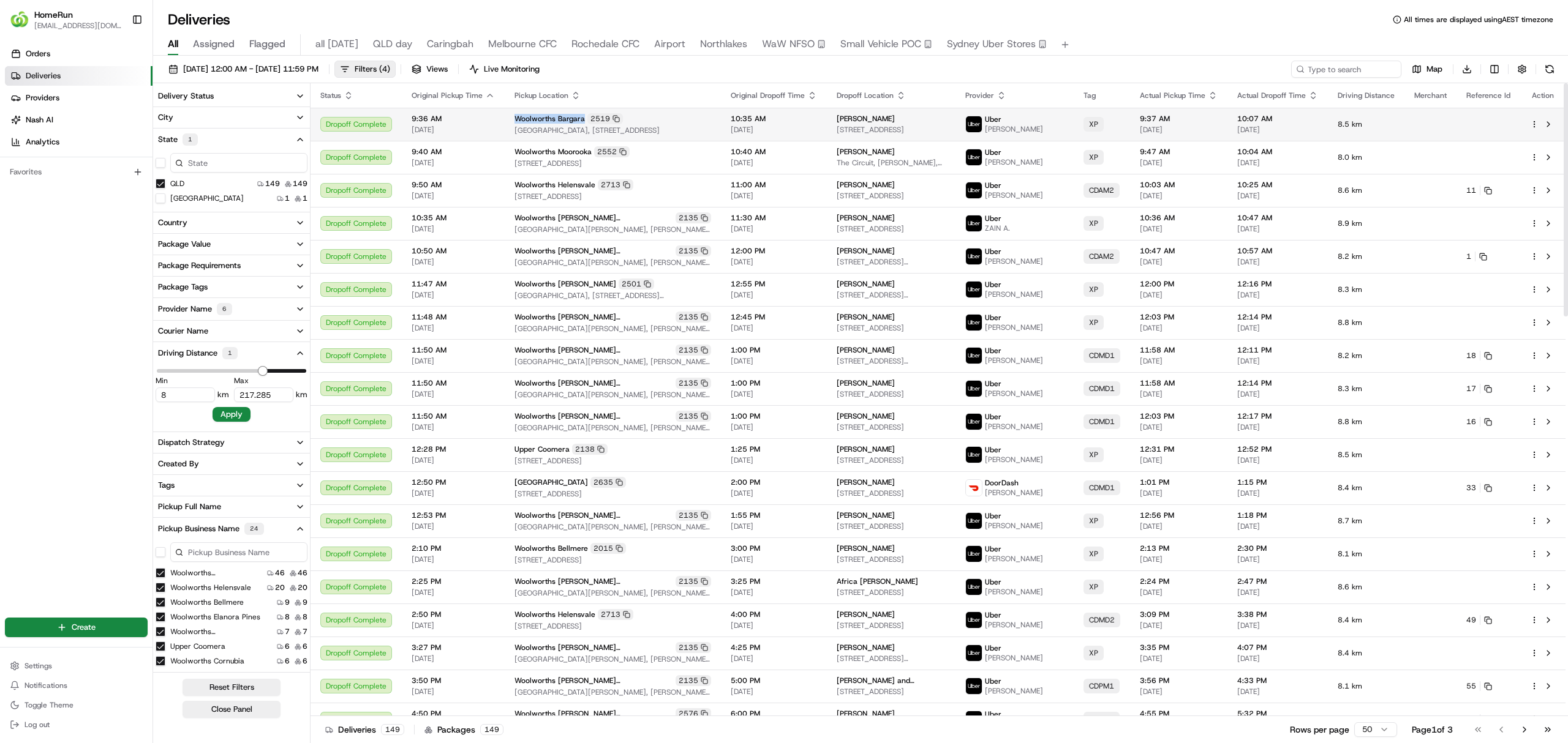
copy span "2 Selmar Pl, Innes Park"
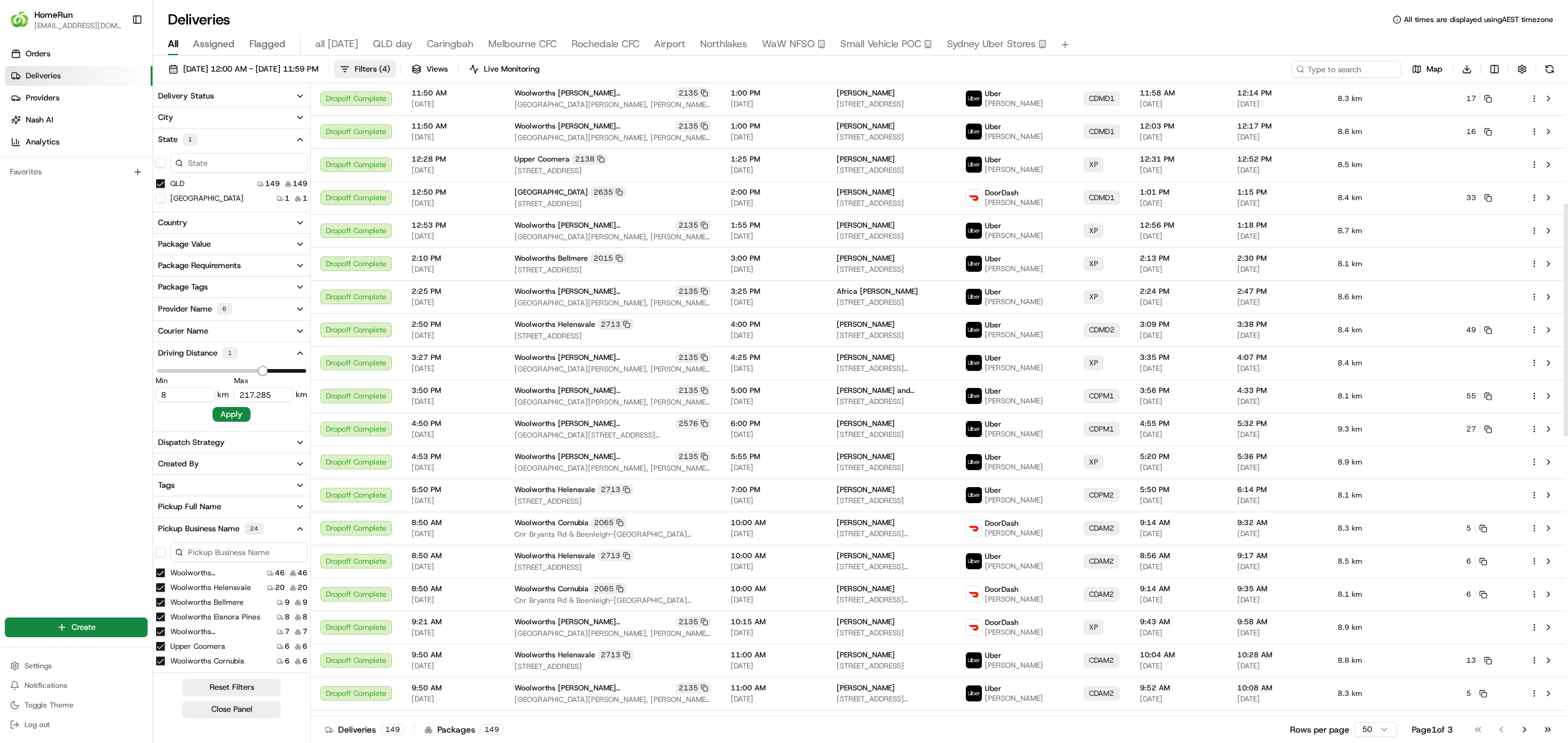
scroll to position [326, 0]
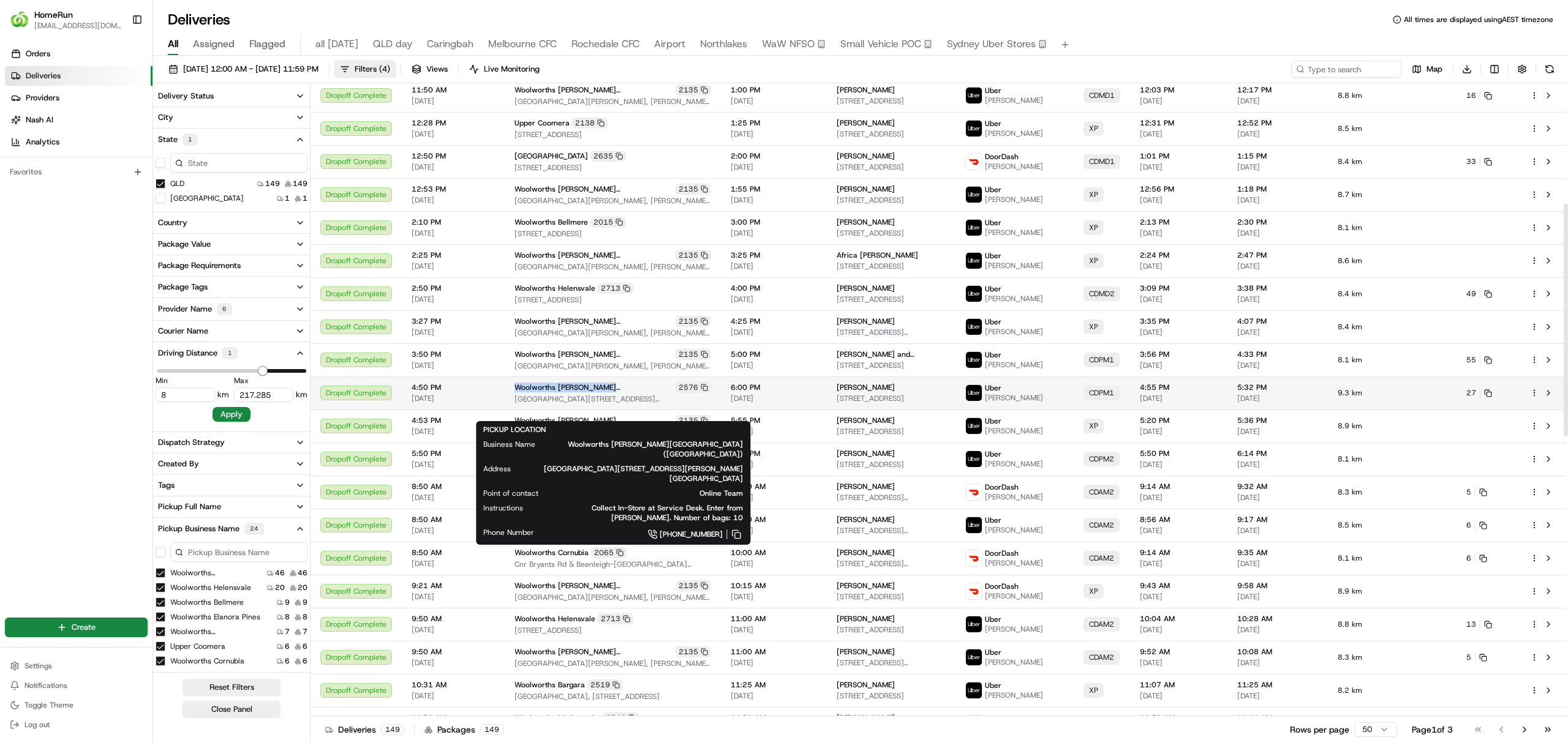
drag, startPoint x: 510, startPoint y: 401, endPoint x: 612, endPoint y: 400, distance: 102.0
click at [612, 400] on td "Woolworths Clifford Gardens (Toowoomba) 2576 Cnr Anzac Avenue And James Street,…" at bounding box center [612, 393] width 216 height 33
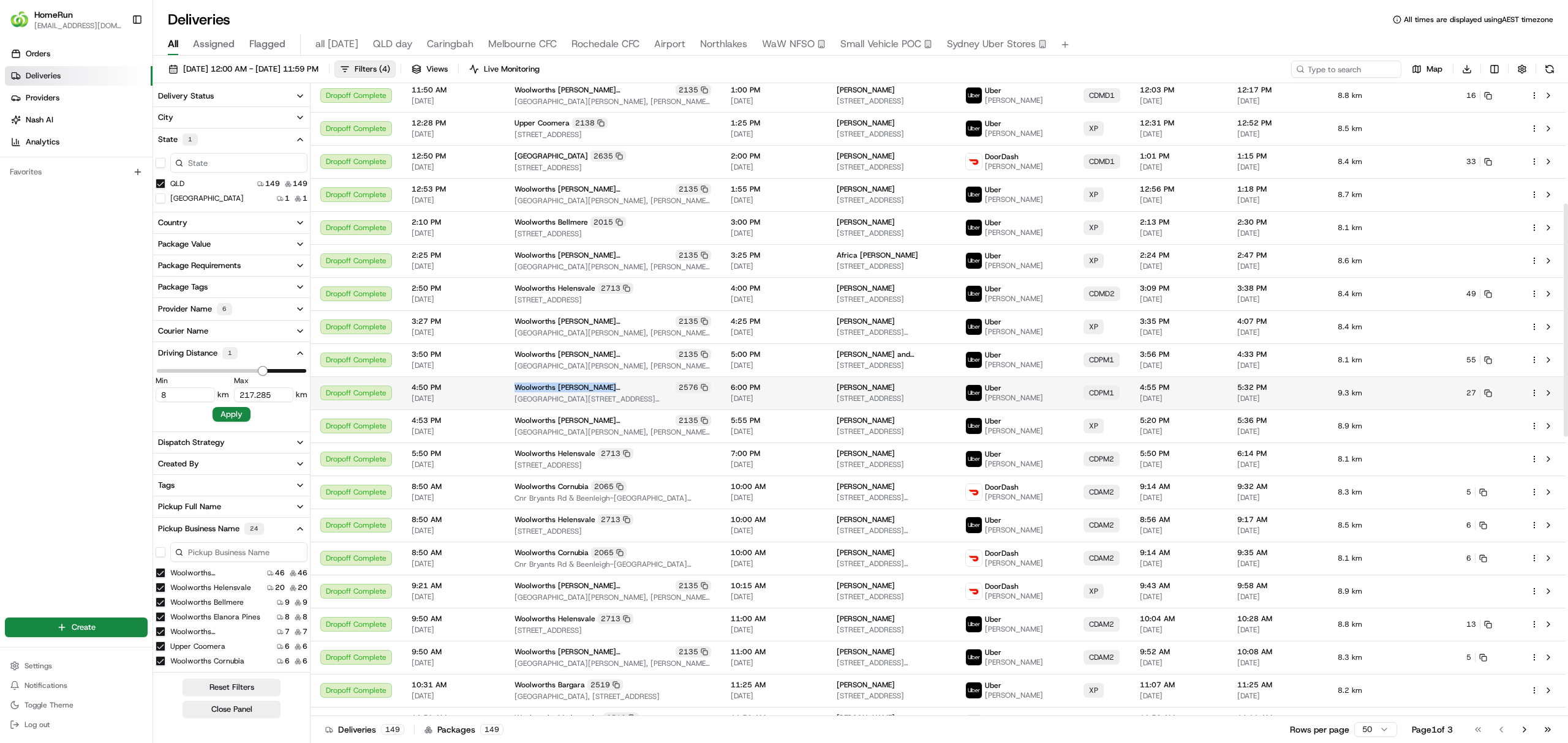
copy span "Woolworths Clifford Gardens"
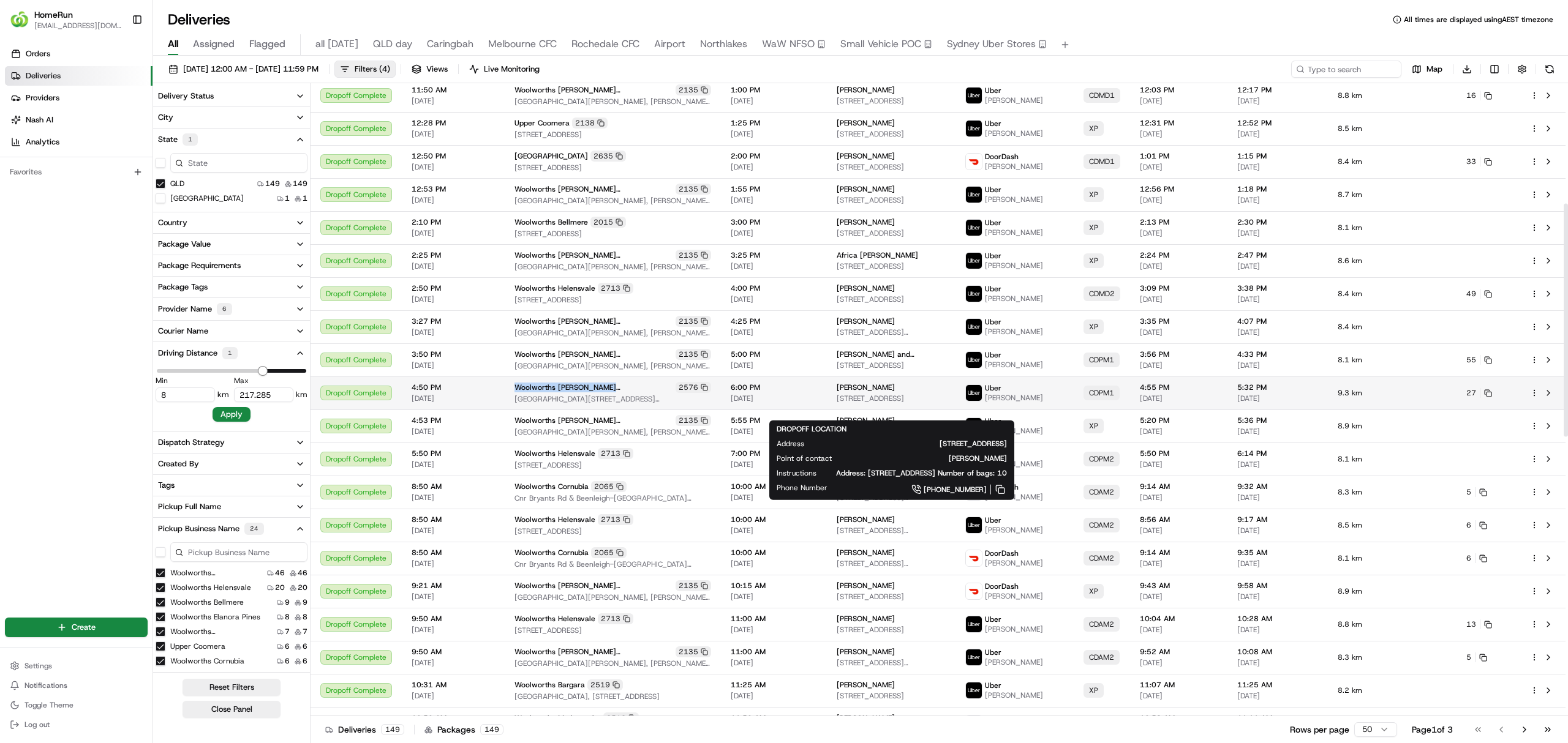
drag, startPoint x: 836, startPoint y: 413, endPoint x: 916, endPoint y: 416, distance: 80.1
click at [916, 410] on td "charlotte Earley 13 Jacana St, Glenvale, QLD 4350, AU" at bounding box center [891, 393] width 129 height 33
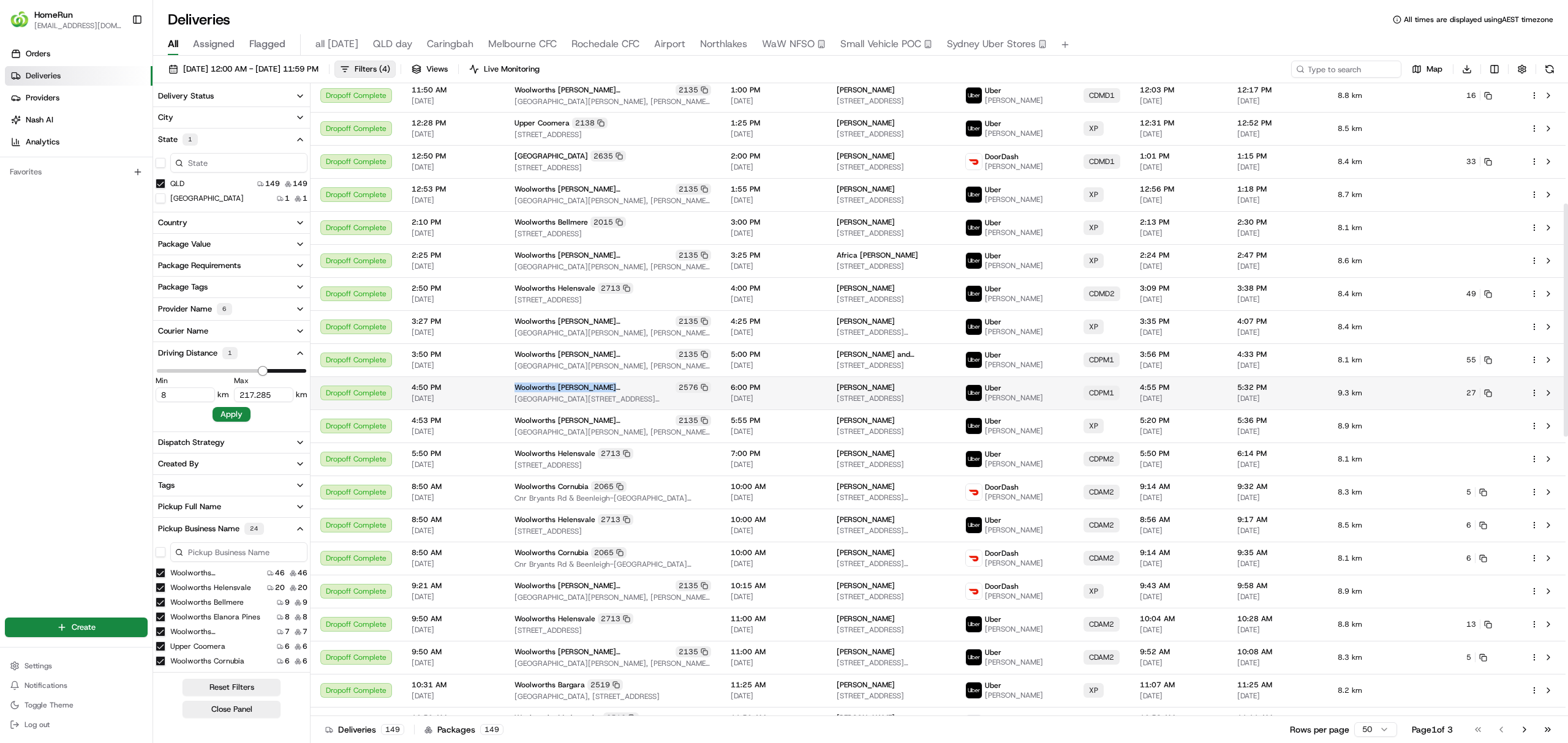
copy span "13 Jacana St, Glenvale,"
drag, startPoint x: 168, startPoint y: 395, endPoint x: 160, endPoint y: 393, distance: 8.2
click at [160, 393] on input "8" at bounding box center [185, 394] width 59 height 15
click at [228, 410] on button "Apply" at bounding box center [231, 414] width 38 height 15
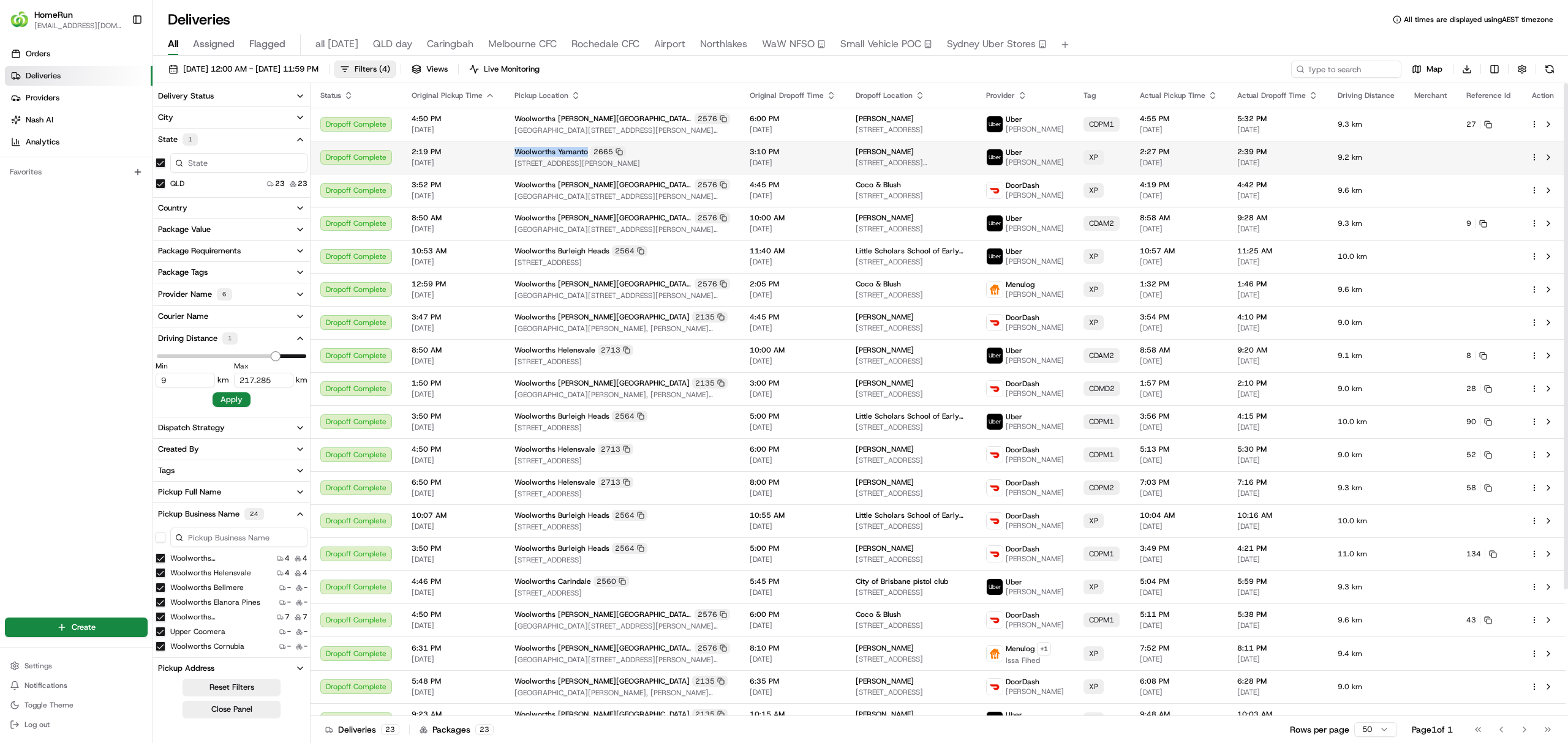
drag, startPoint x: 513, startPoint y: 158, endPoint x: 582, endPoint y: 159, distance: 69.0
click at [582, 157] on span "Woolworths Yamanto" at bounding box center [551, 151] width 73 height 10
copy span "Woolworths Yamanto"
drag, startPoint x: 816, startPoint y: 168, endPoint x: 864, endPoint y: 169, distance: 48.0
click at [864, 168] on span "37 Wildey St, U 24, Raceview, QLD 4305, AU" at bounding box center [911, 162] width 111 height 10
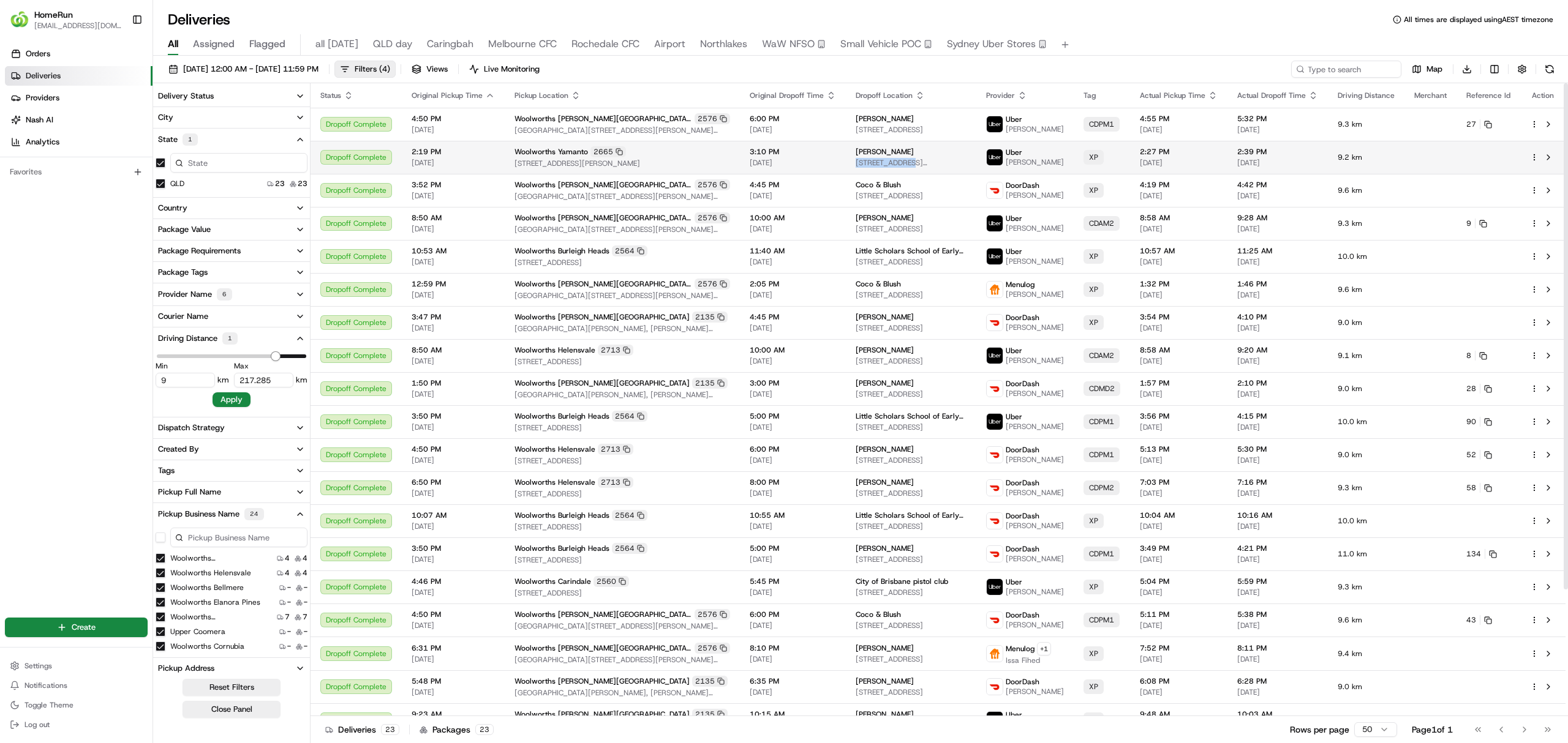
copy span "37 Wildey St,"
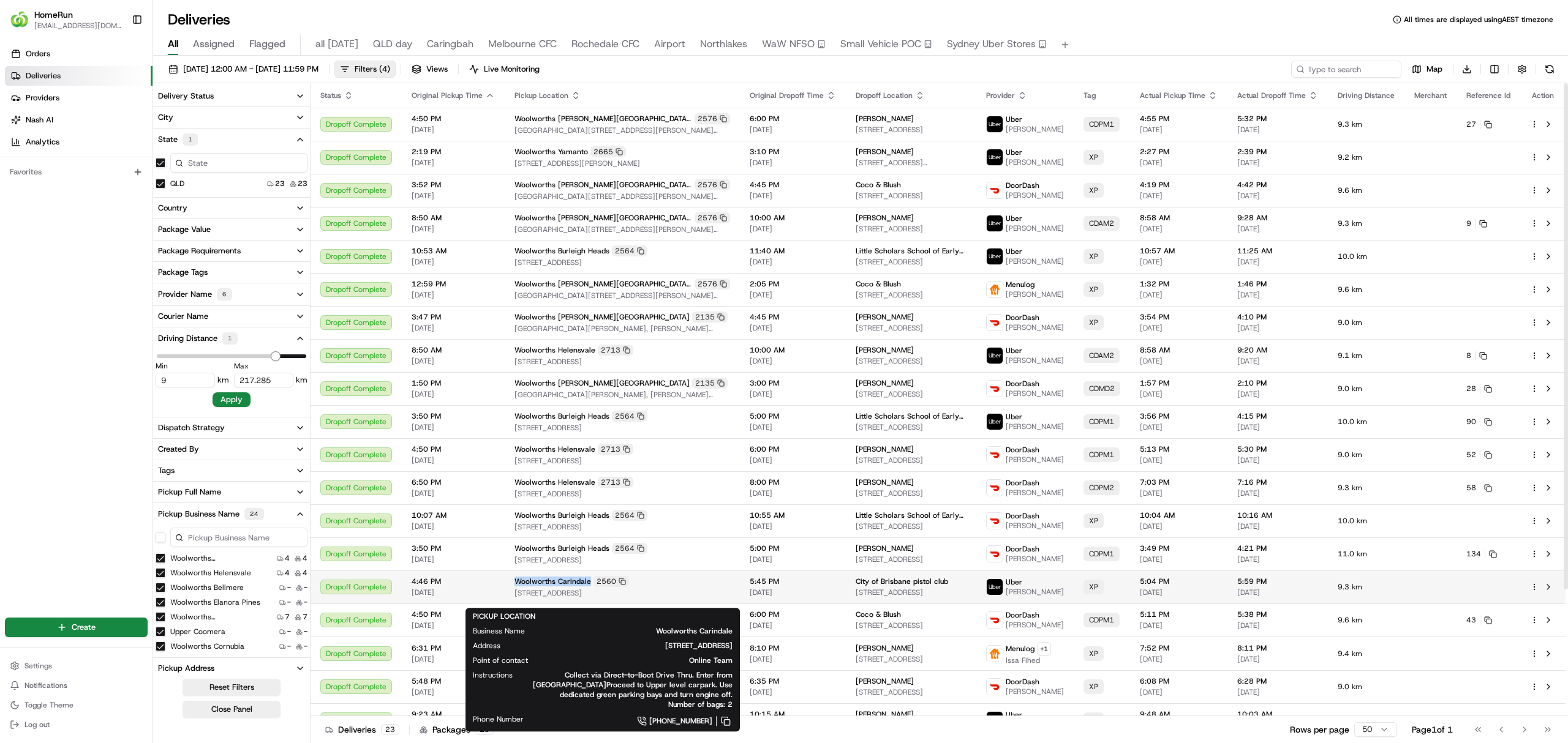
drag, startPoint x: 512, startPoint y: 591, endPoint x: 586, endPoint y: 588, distance: 74.1
click at [586, 586] on span "Woolworths Carindale" at bounding box center [553, 581] width 77 height 10
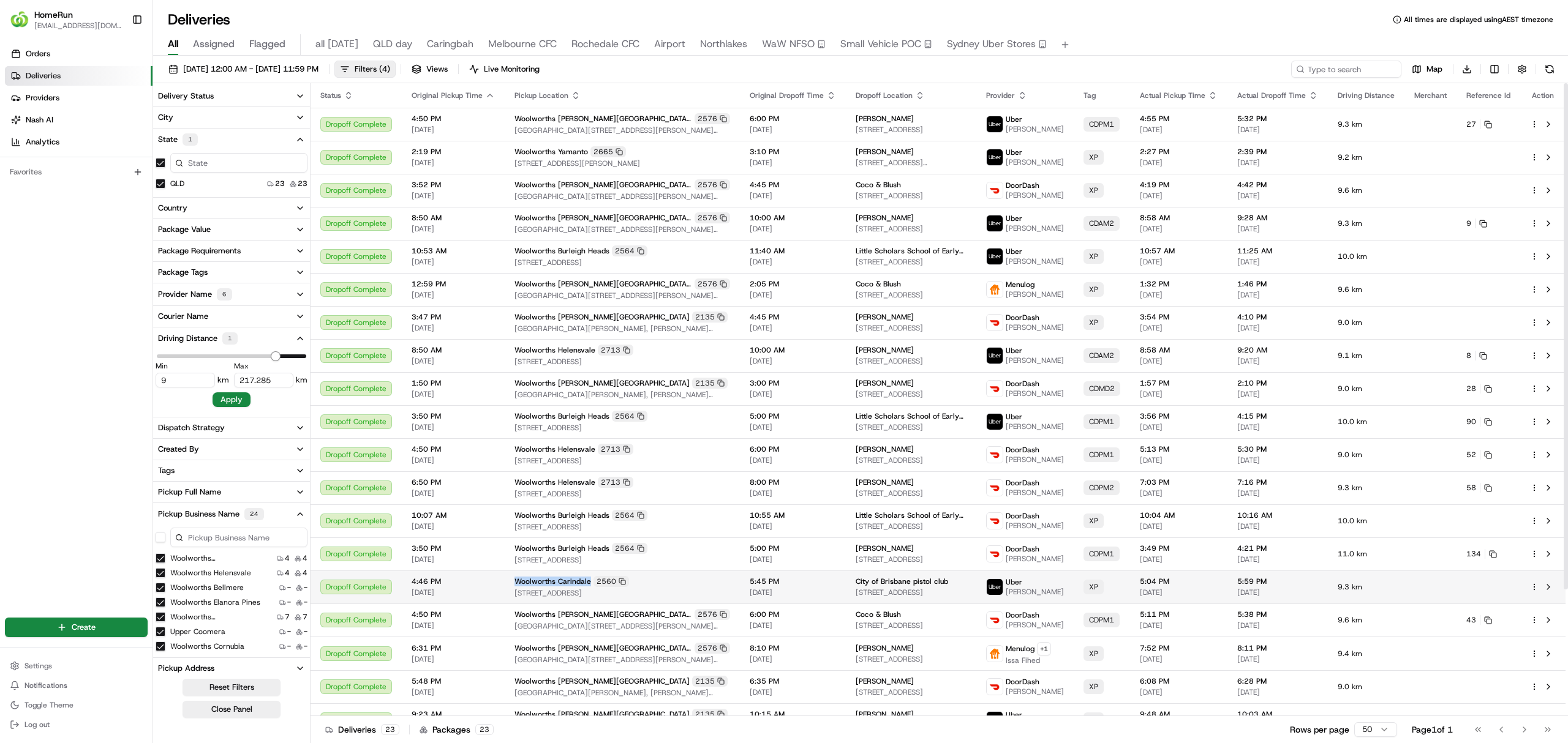
copy span "Woolworths Carindale"
drag, startPoint x: 817, startPoint y: 588, endPoint x: 907, endPoint y: 591, distance: 90.0
click at [907, 586] on div "City of Brisbane pistol club" at bounding box center [911, 581] width 111 height 10
copy span "City of Brisbane pistol club"
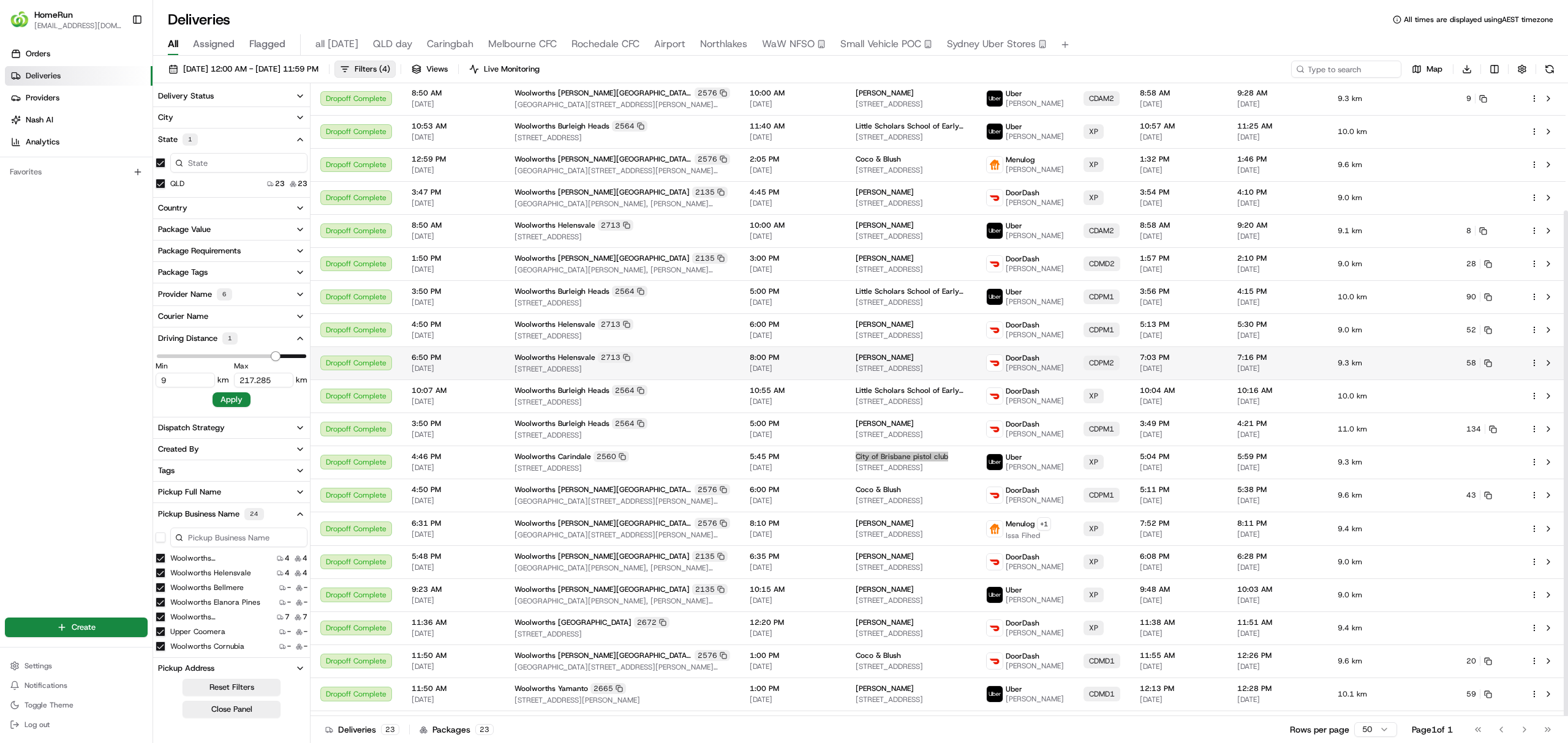
scroll to position [159, 0]
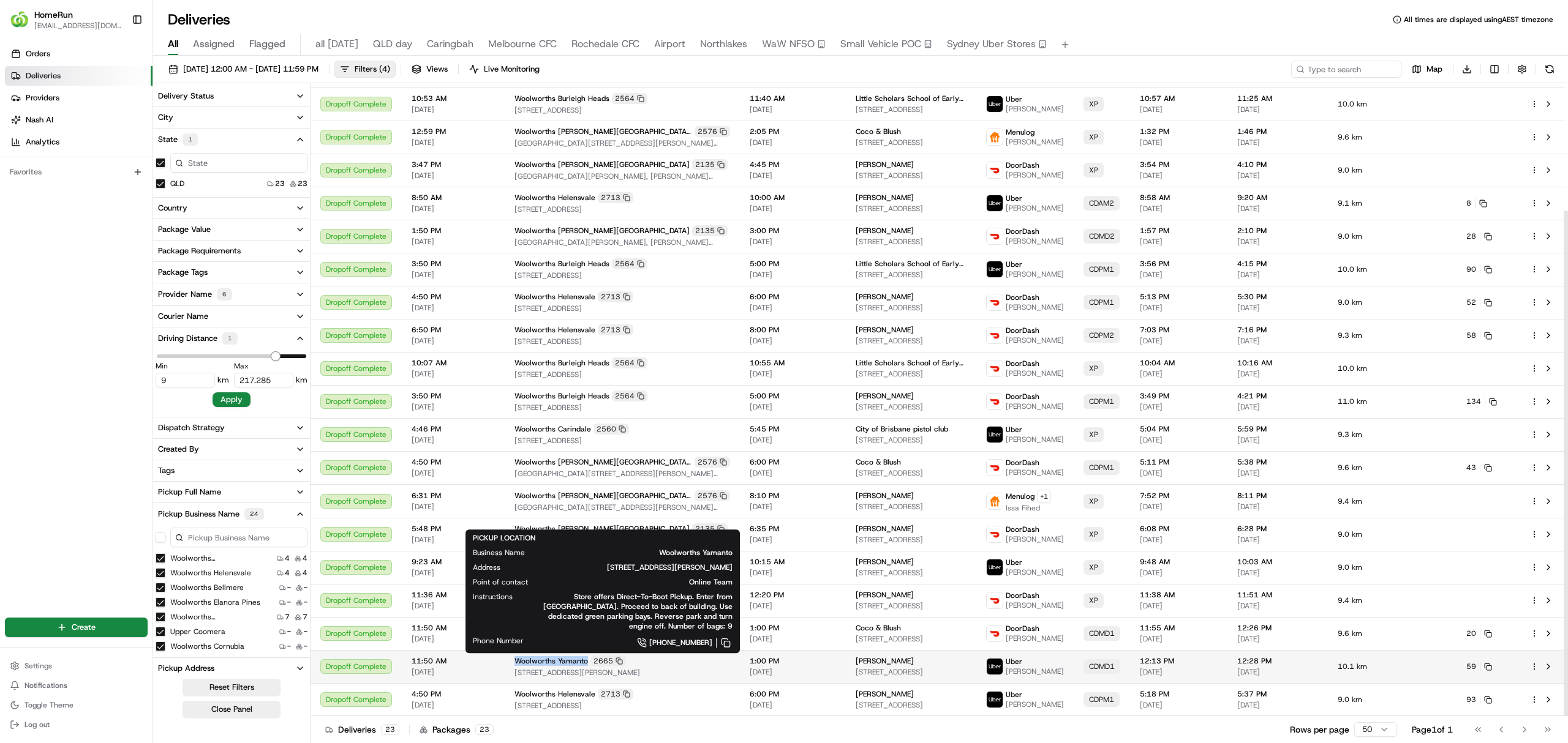
drag, startPoint x: 508, startPoint y: 663, endPoint x: 586, endPoint y: 663, distance: 78.0
click at [586, 663] on td "Woolworths Yamanto 2665 Cnr Warwick Road And Cunningham Highway, Yamanto, QLD 4…" at bounding box center [622, 667] width 235 height 33
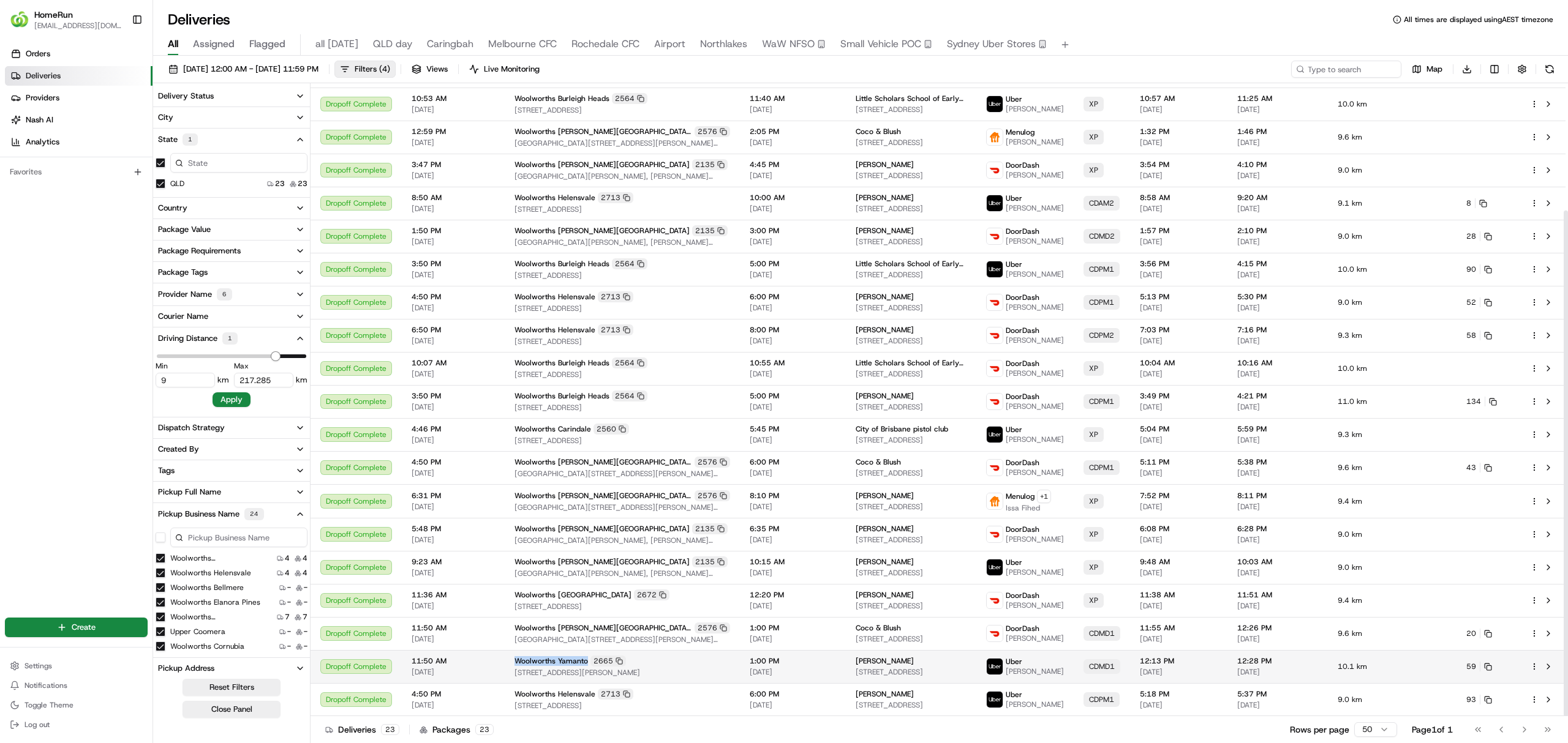
copy span "Woolworths Yamanto"
drag, startPoint x: 817, startPoint y: 674, endPoint x: 890, endPoint y: 681, distance: 73.3
click at [890, 681] on td "Abbey Farley 183 Purga School Rd, Purga, QLD 4306, AU" at bounding box center [911, 667] width 130 height 33
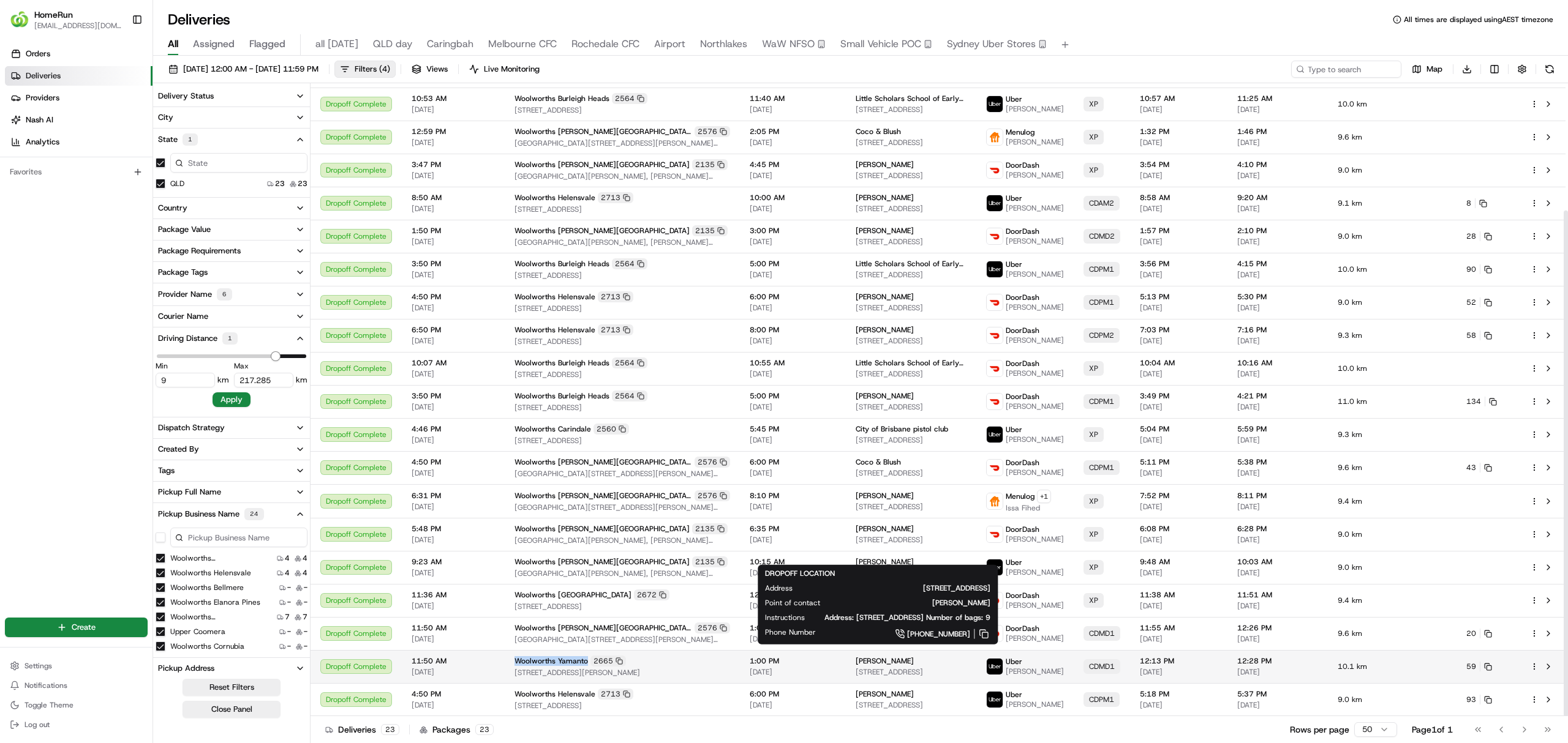
copy span "183 Purga School Rd,"
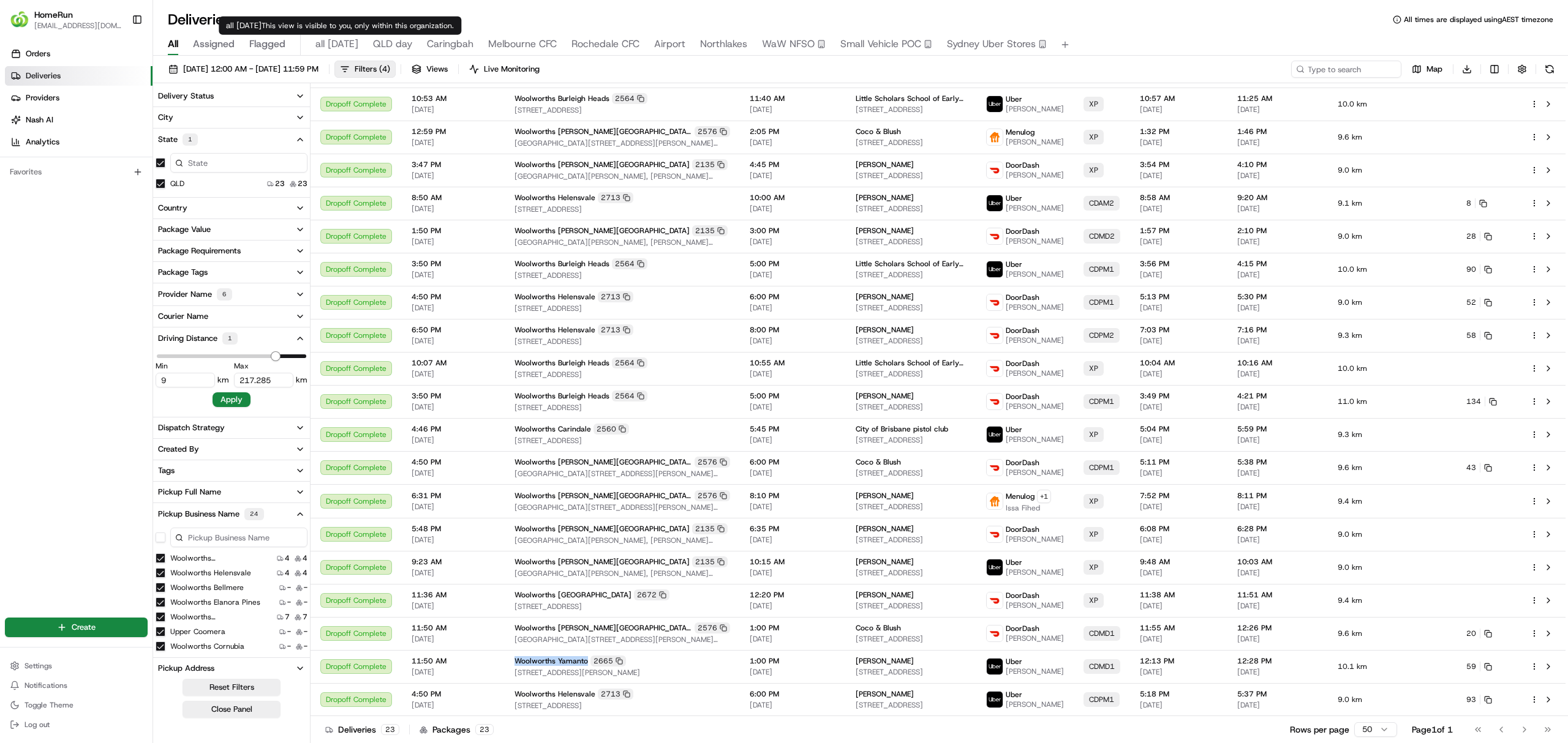
click at [322, 44] on span "all [DATE]" at bounding box center [337, 44] width 43 height 15
type input "0"
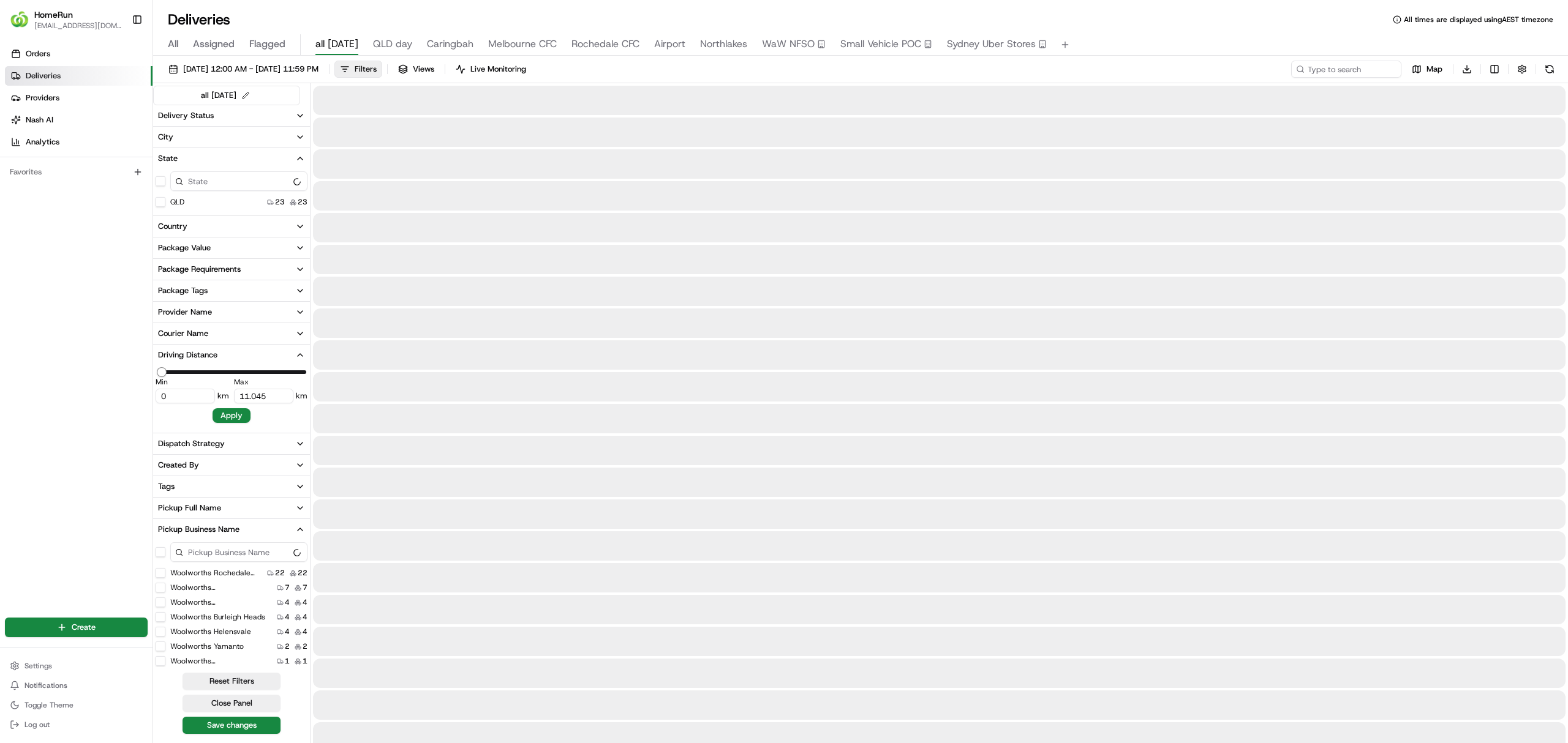
type input "2429.195"
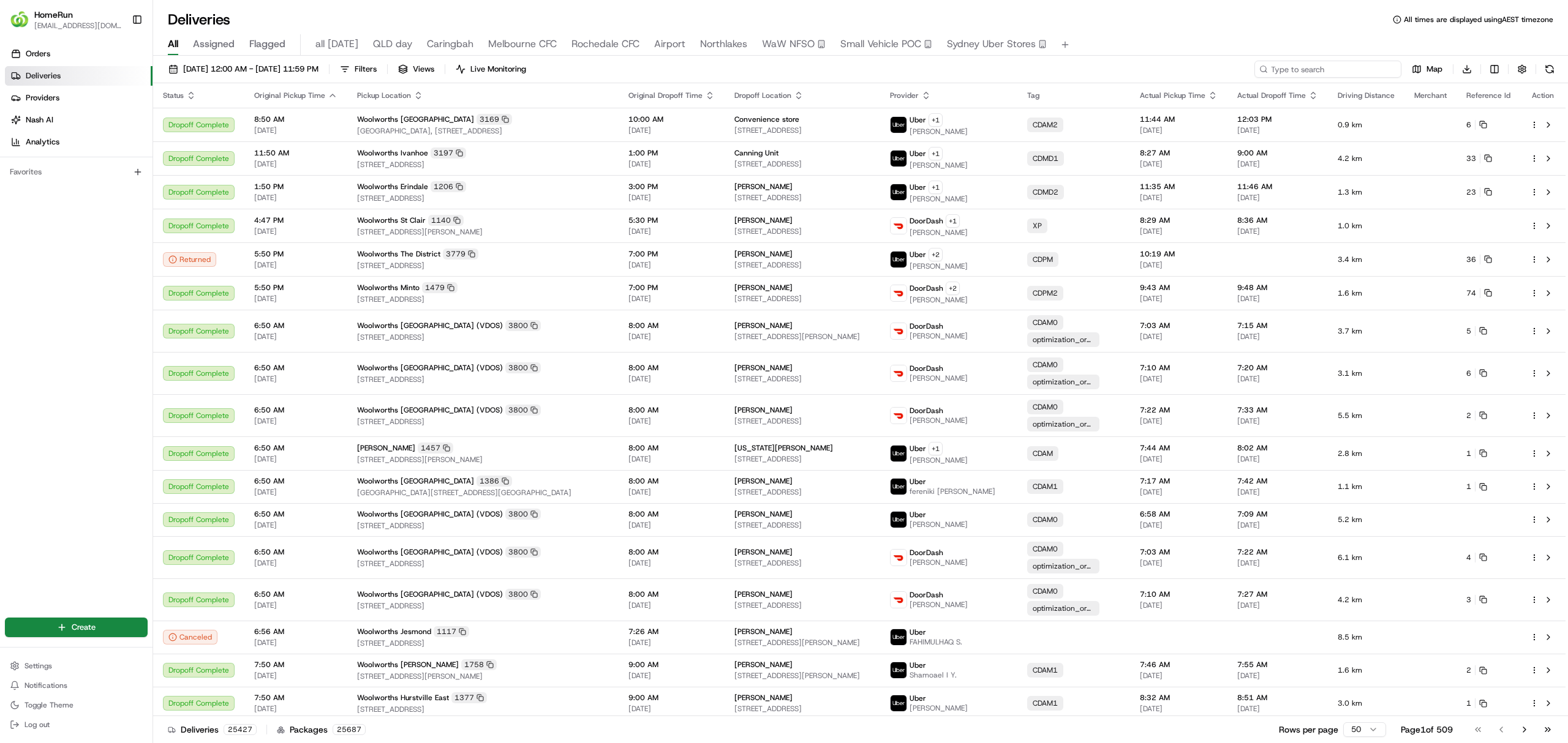
paste input "263257221"
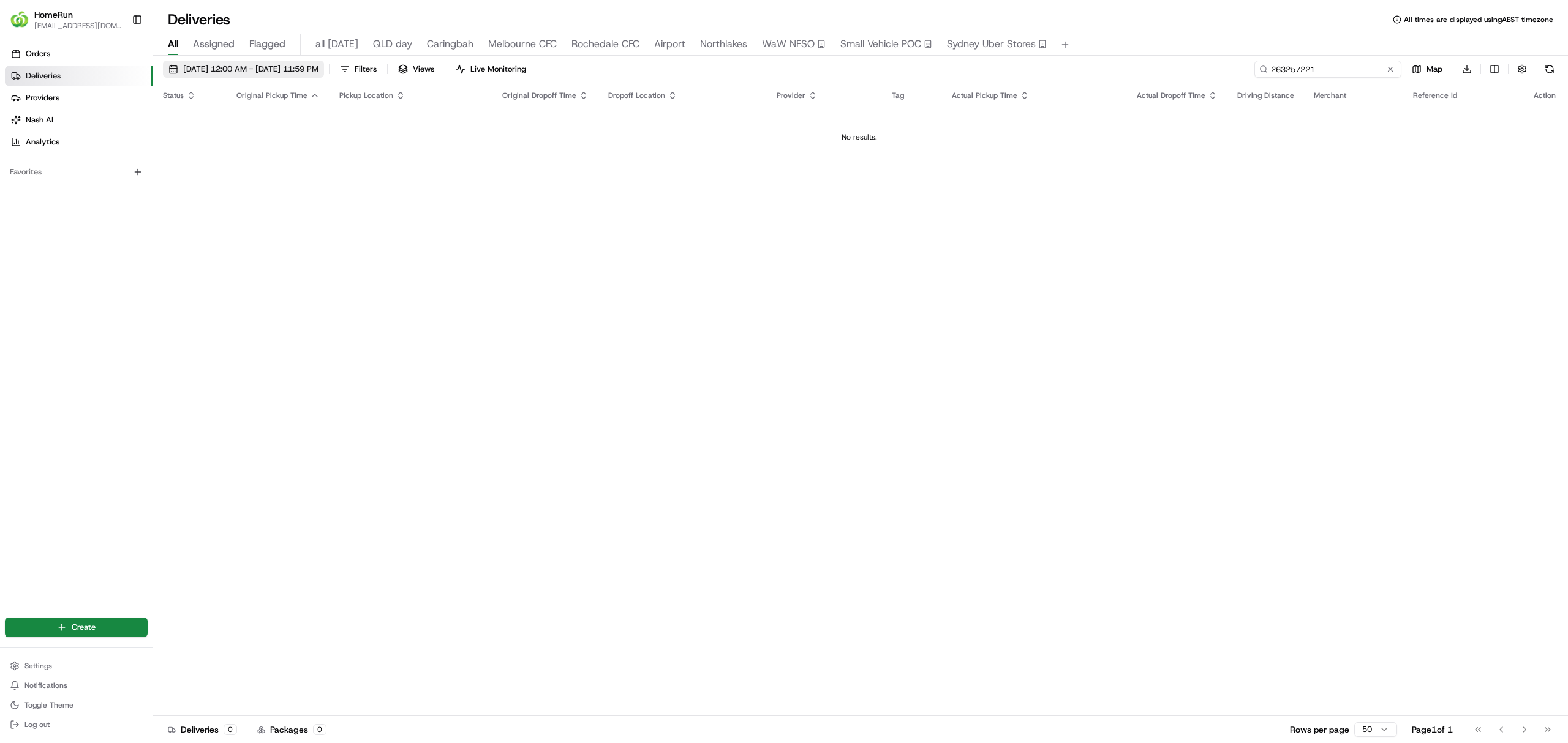
type input "263257221"
click at [231, 69] on span "19/08/2025 12:00 AM - 26/08/2025 11:59 PM" at bounding box center [250, 69] width 135 height 11
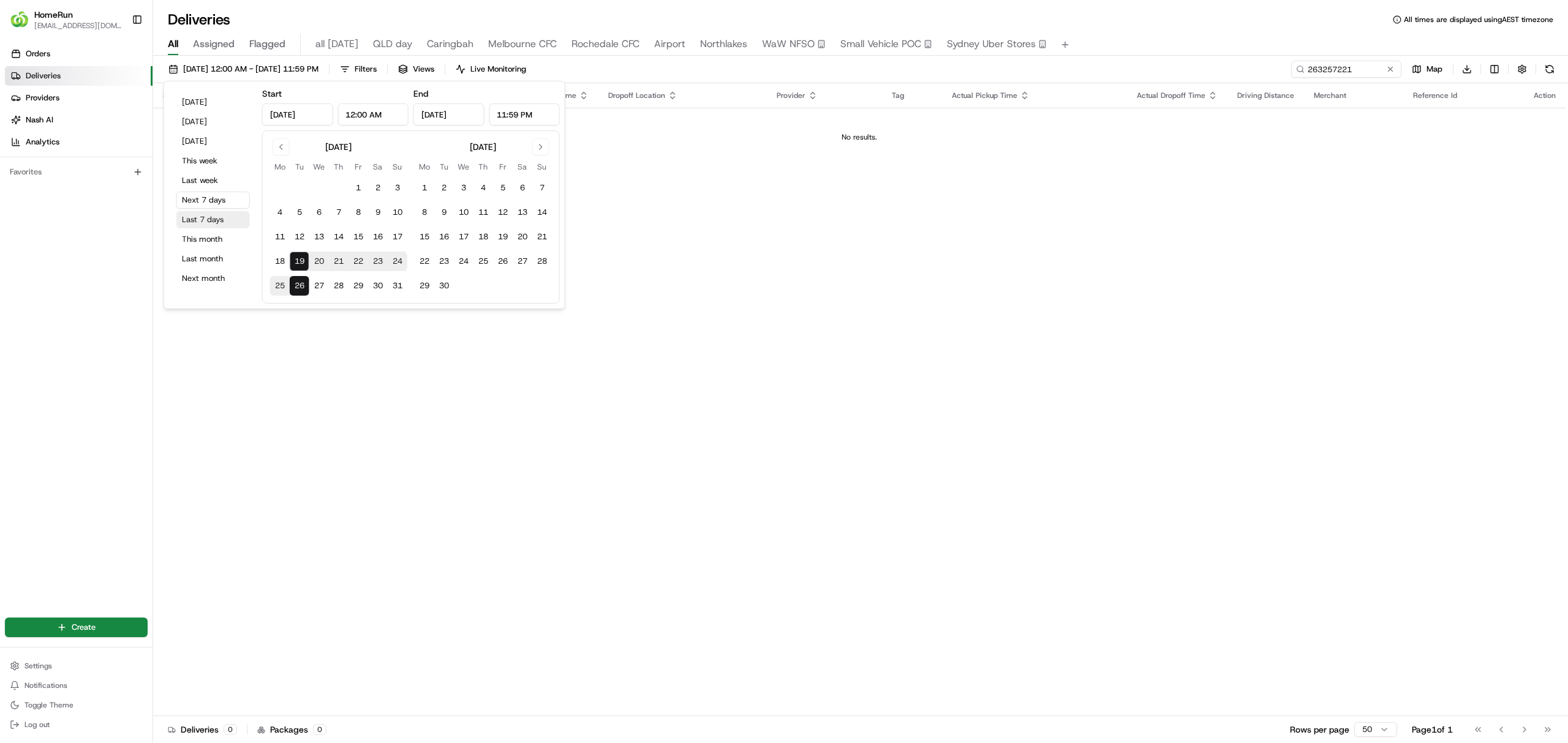
click at [200, 215] on button "Last 7 days" at bounding box center [213, 220] width 73 height 17
type input "Aug 12, 2025"
type input "Aug 19, 2025"
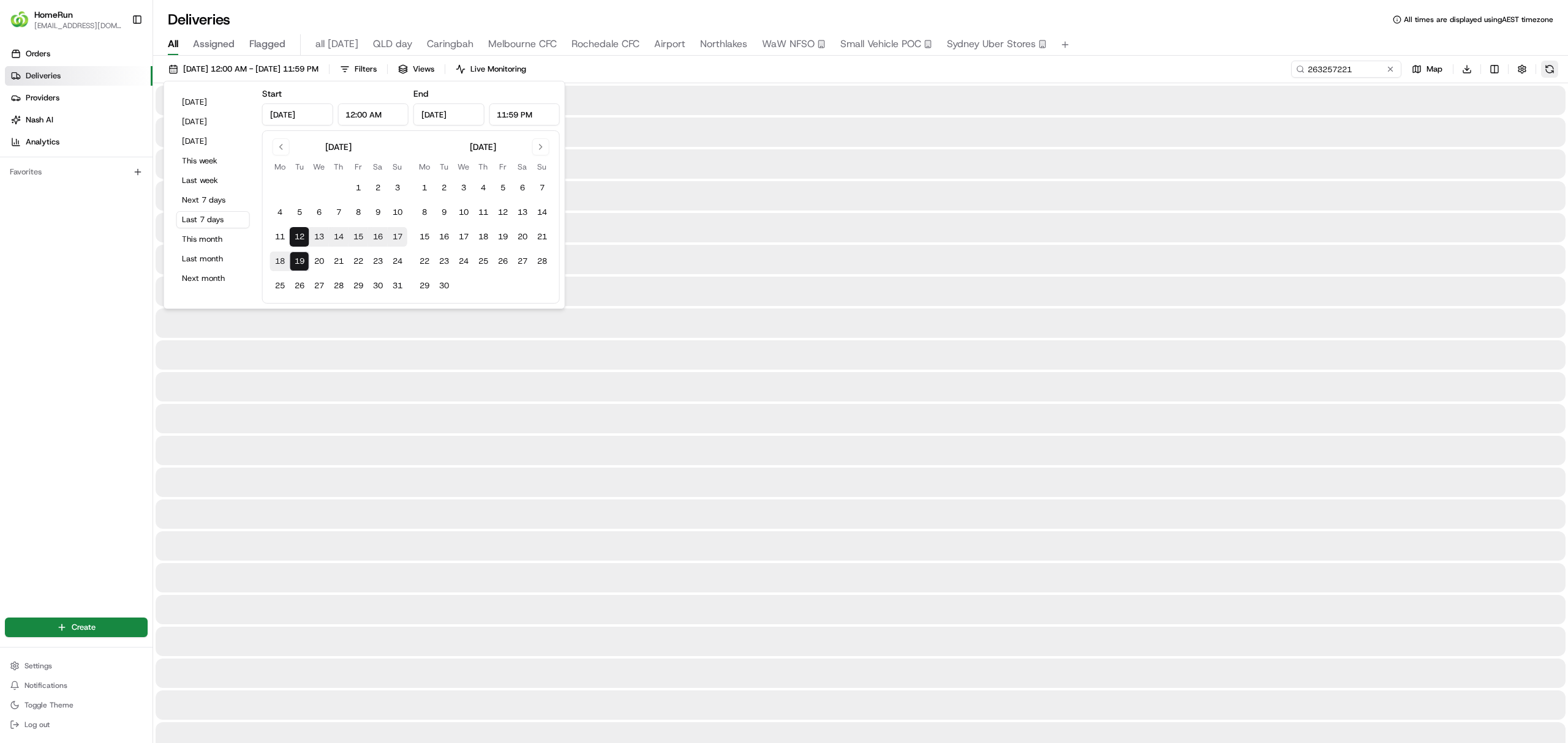
click at [1547, 69] on button at bounding box center [1549, 69] width 17 height 17
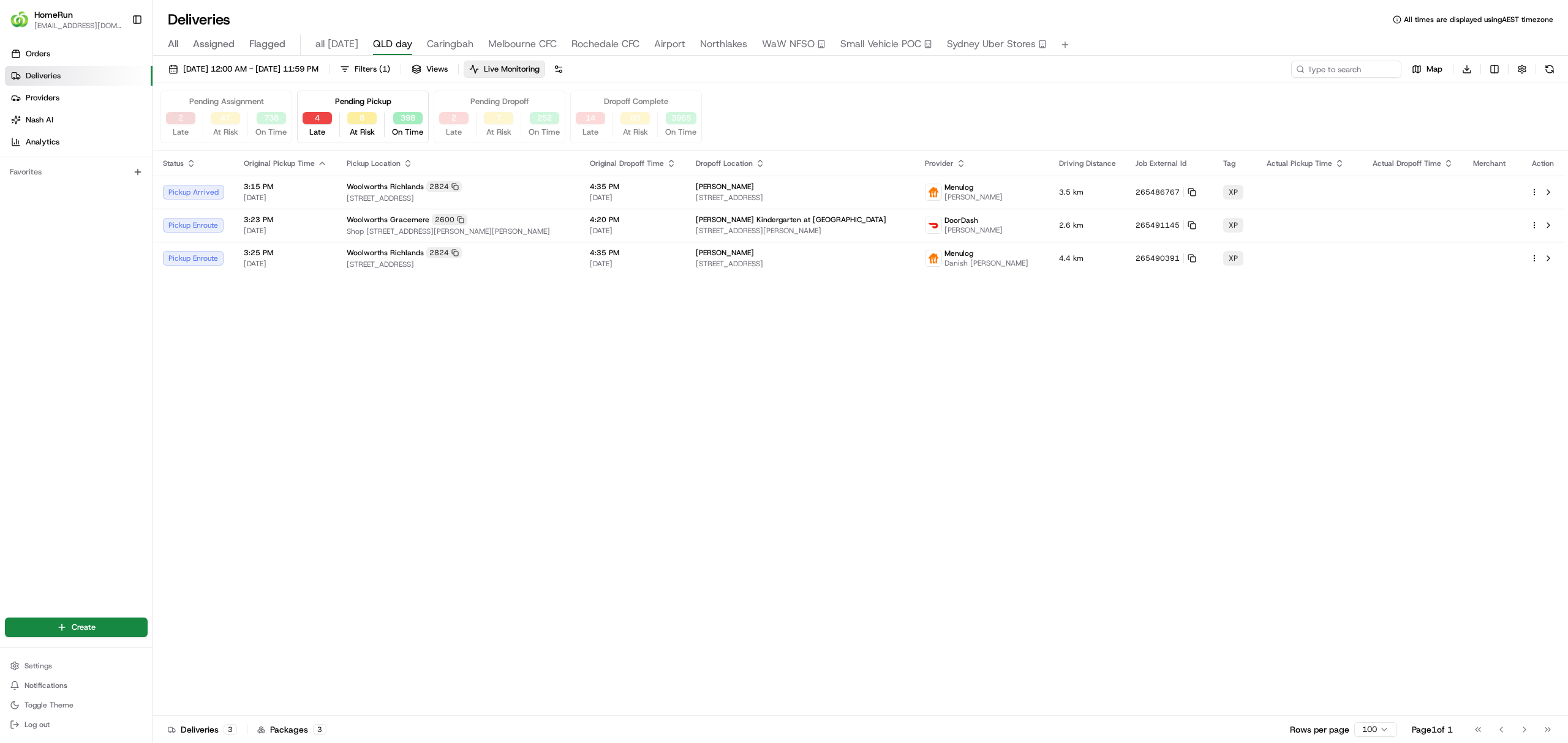
click at [179, 116] on button "2" at bounding box center [181, 119] width 30 height 12
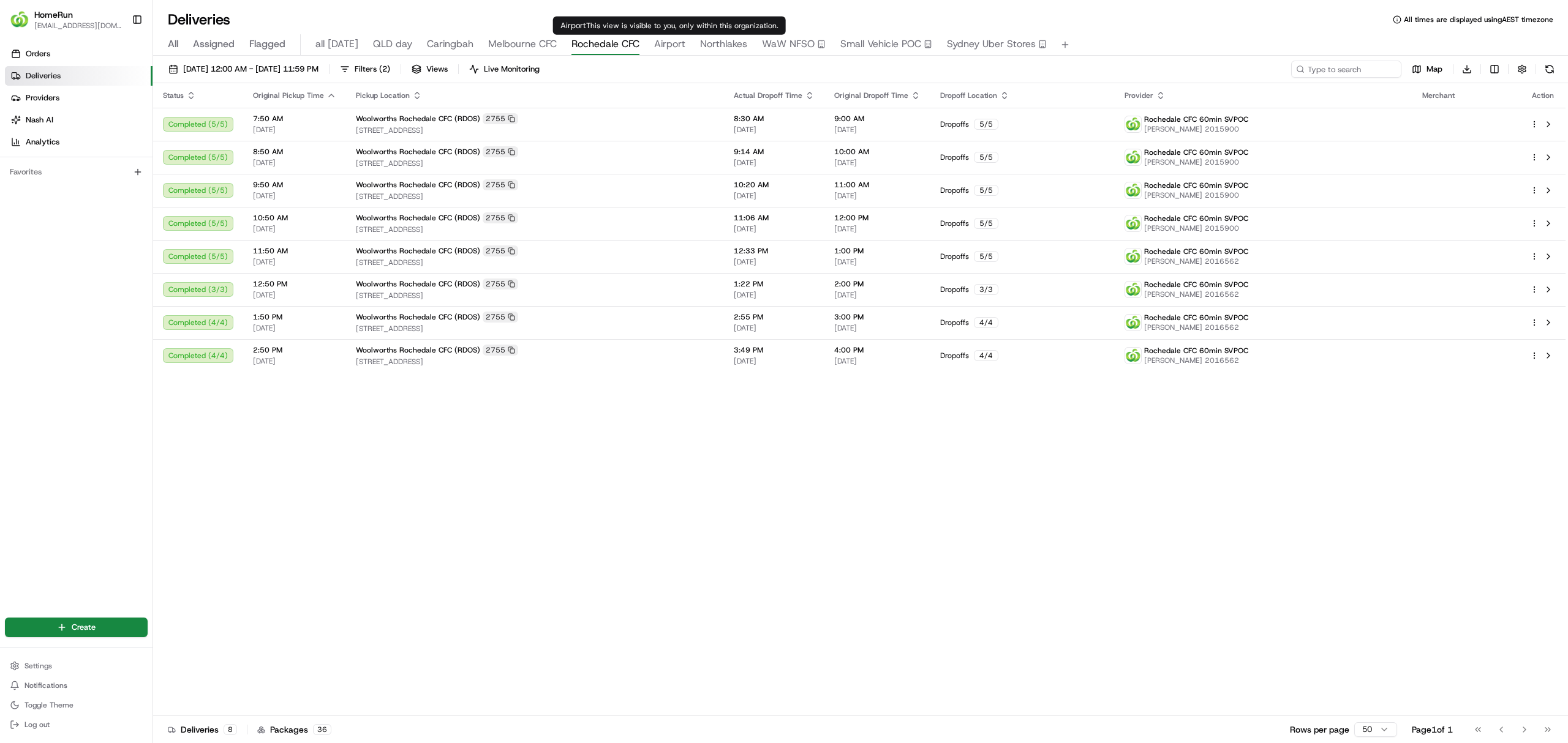
click at [654, 42] on span "Airport" at bounding box center [670, 44] width 31 height 15
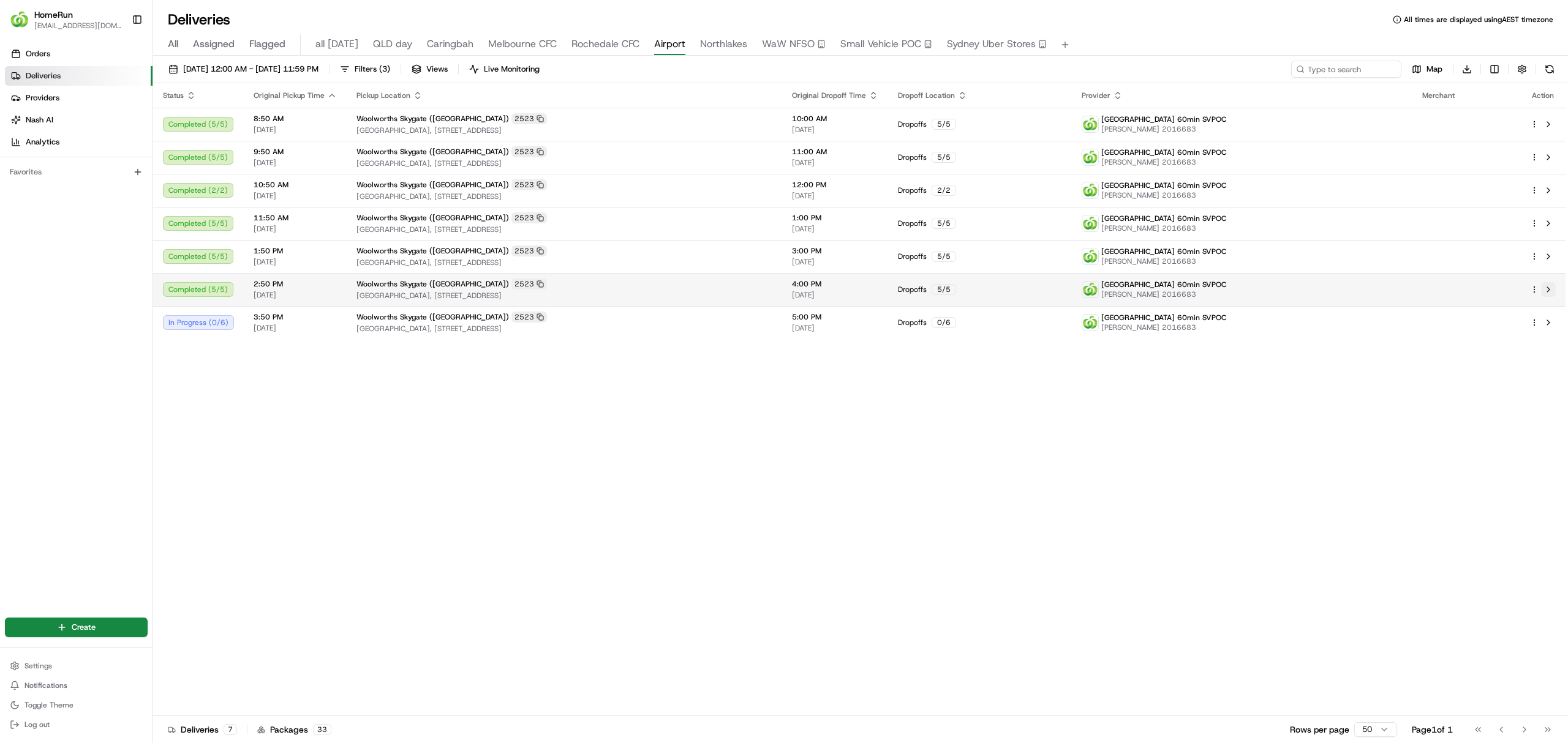
click at [1544, 288] on button at bounding box center [1548, 290] width 15 height 15
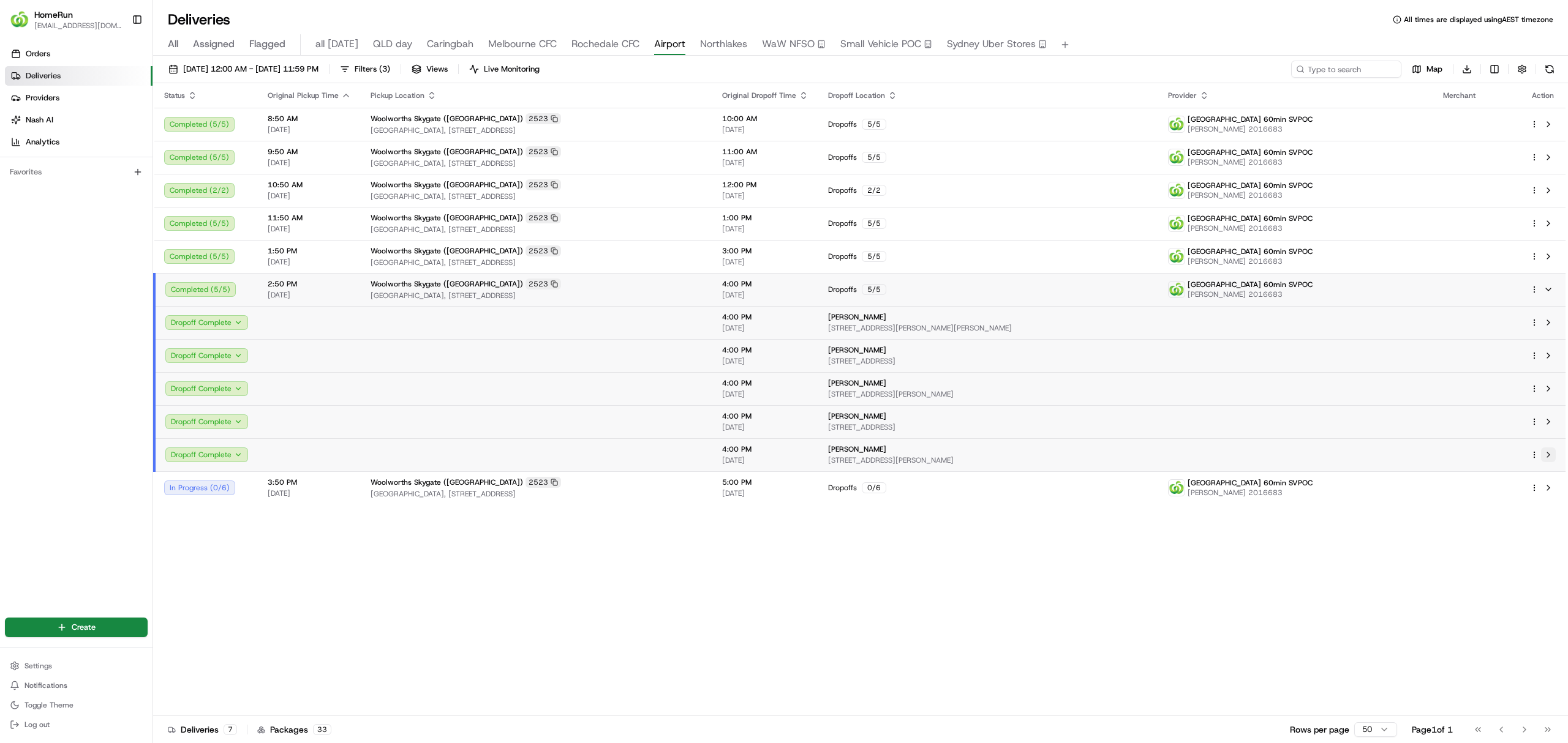
click at [1548, 454] on button at bounding box center [1548, 454] width 15 height 15
click at [1549, 290] on button at bounding box center [1548, 290] width 15 height 15
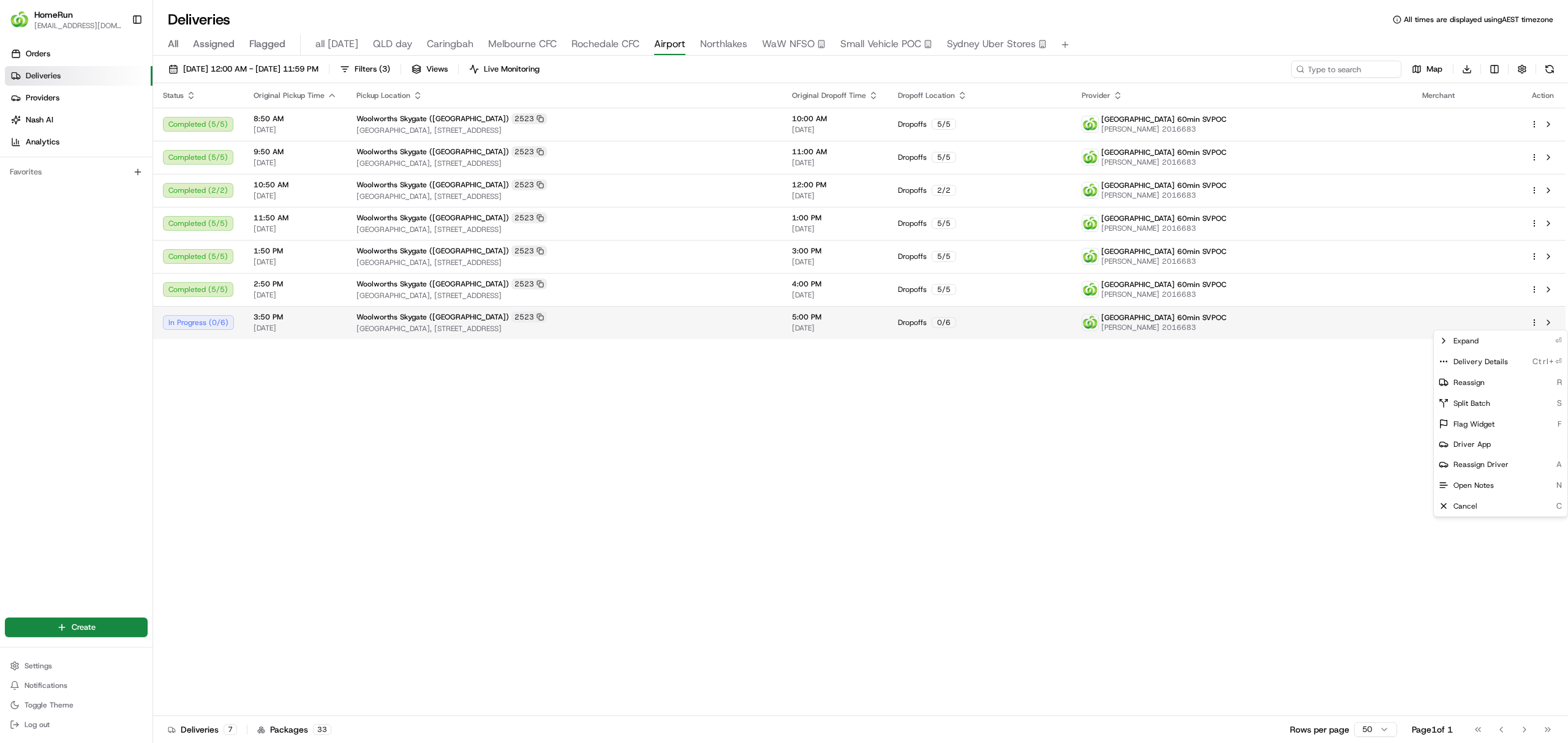
click at [1534, 322] on html "HomeRun [EMAIL_ADDRESS][DOMAIN_NAME] Toggle Sidebar Orders Deliveries Providers…" at bounding box center [784, 372] width 1568 height 743
click at [1459, 358] on span "Delivery Details" at bounding box center [1481, 361] width 55 height 10
drag, startPoint x: 886, startPoint y: 382, endPoint x: 893, endPoint y: 349, distance: 33.7
click at [887, 386] on html "HomeRun [EMAIL_ADDRESS][DOMAIN_NAME] Toggle Sidebar Orders Deliveries Providers…" at bounding box center [784, 372] width 1568 height 743
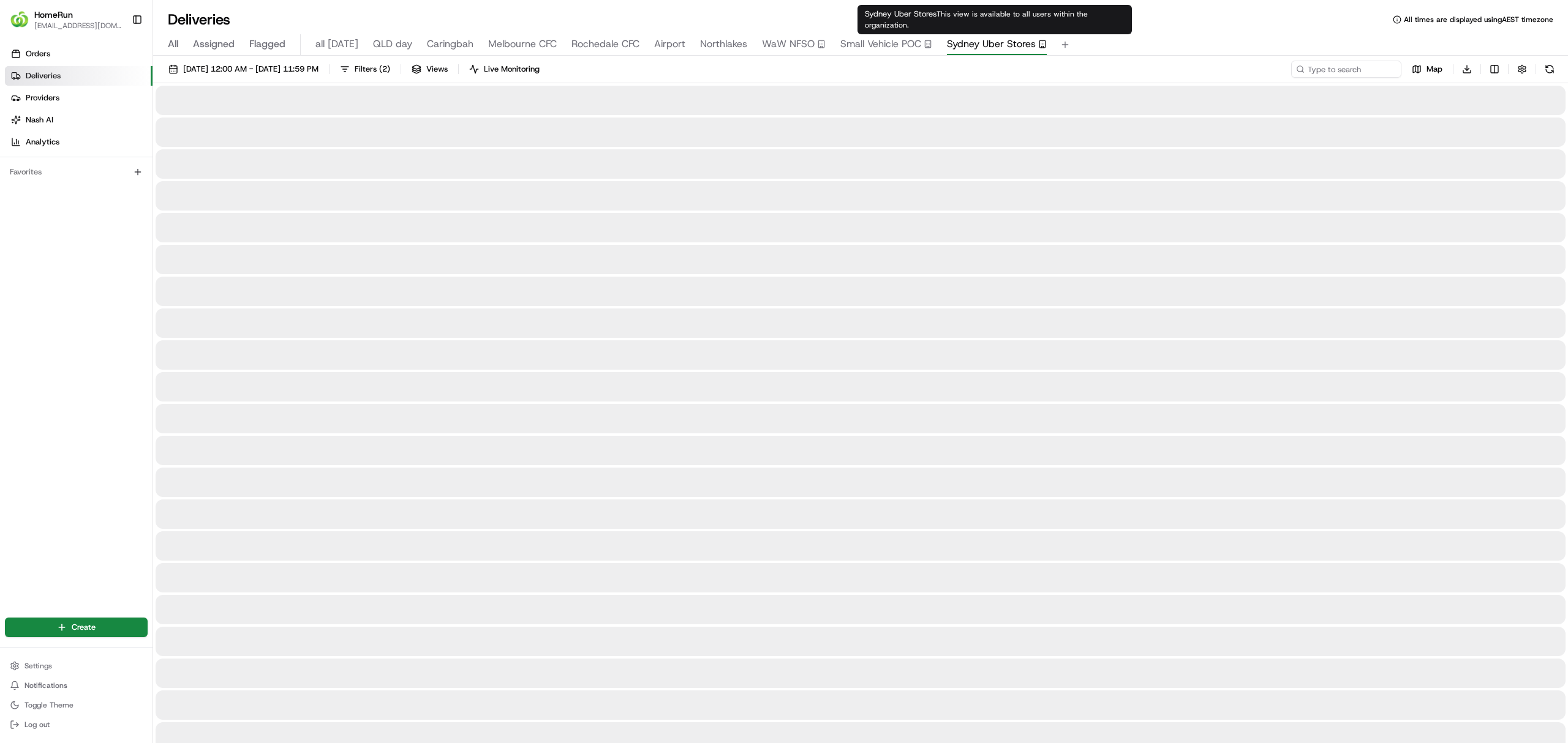
click at [981, 42] on span "Sydney Uber Stores" at bounding box center [991, 44] width 89 height 15
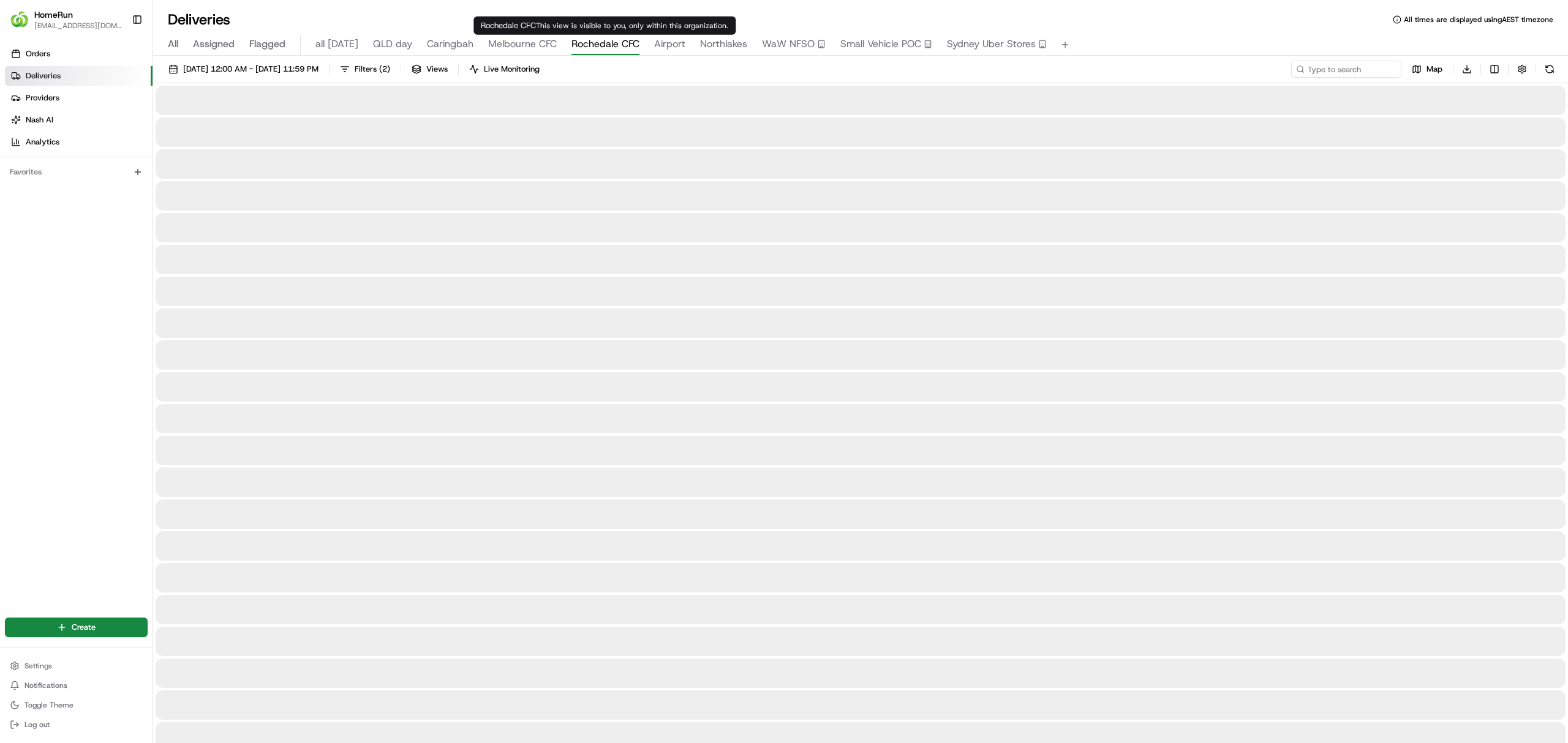
click at [593, 44] on span "Rochedale CFC" at bounding box center [605, 44] width 68 height 15
